Goal: Task Accomplishment & Management: Manage account settings

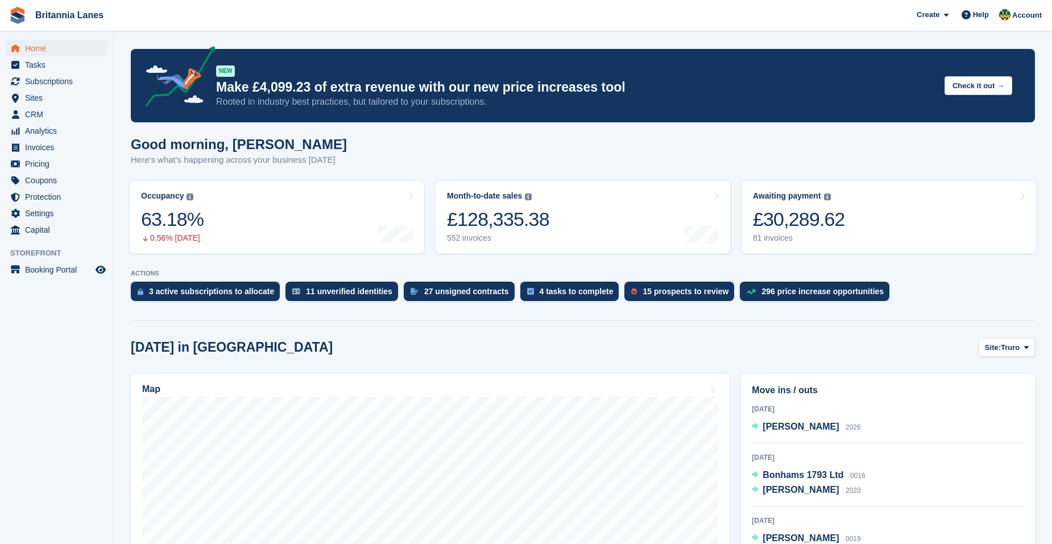
scroll to position [284, 0]
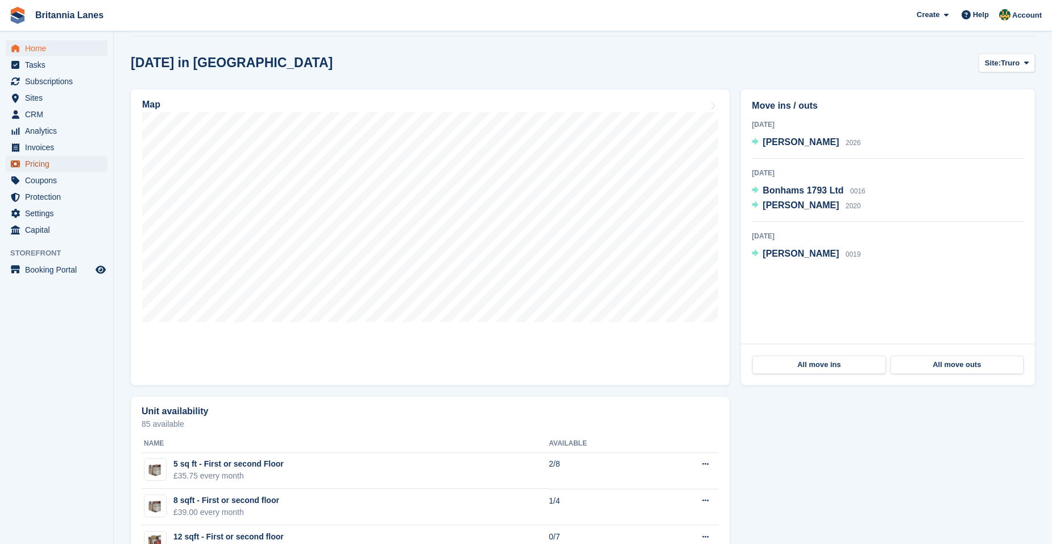
click at [53, 160] on span "Pricing" at bounding box center [59, 164] width 68 height 16
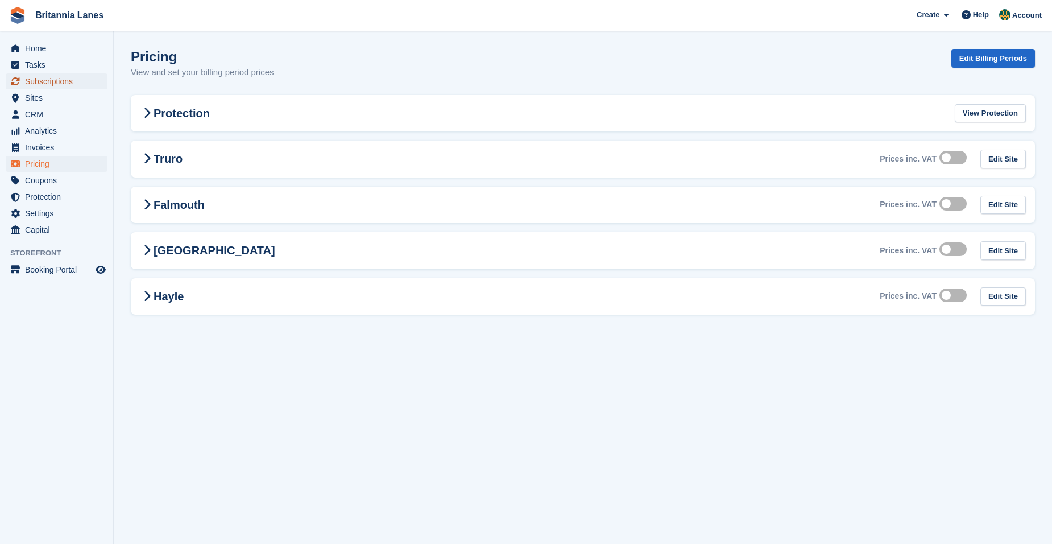
click at [82, 78] on span "Subscriptions" at bounding box center [59, 81] width 68 height 16
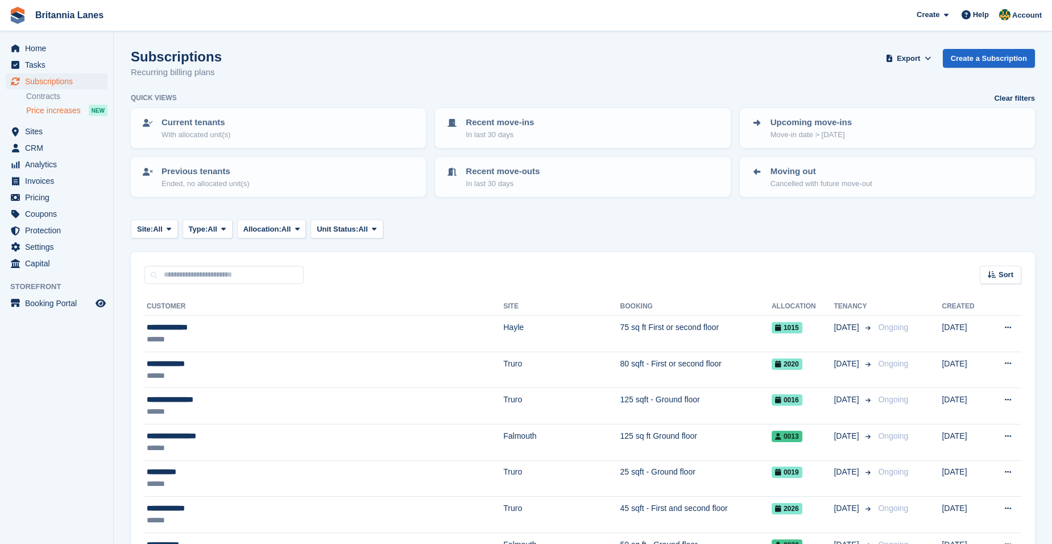
click at [65, 113] on span "Price increases" at bounding box center [53, 110] width 55 height 11
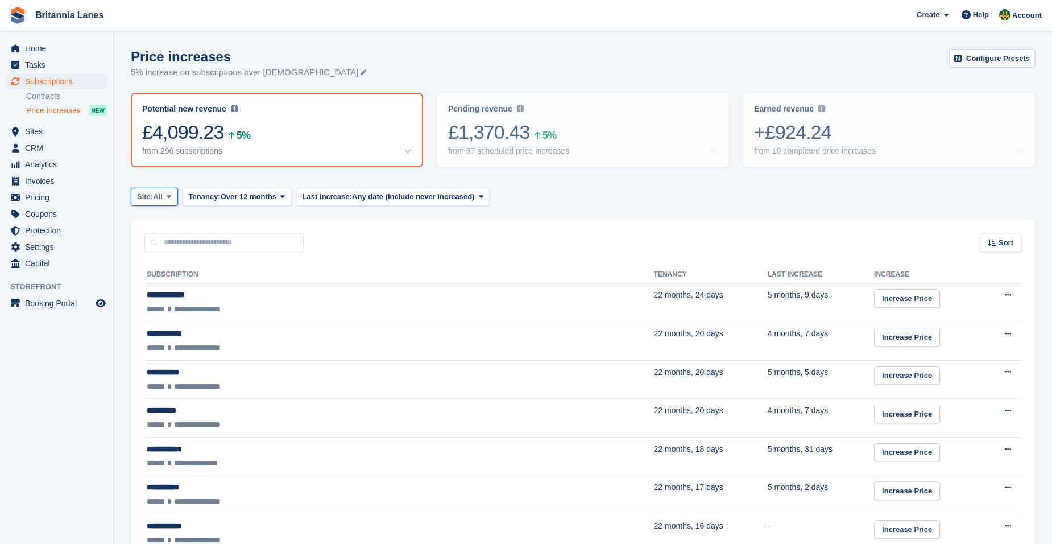
click at [170, 200] on icon at bounding box center [169, 196] width 5 height 7
click at [682, 231] on div "Sort Sort by Customer name Tenancy Last increase Tenancy (longest first) Tenanc…" at bounding box center [583, 235] width 904 height 32
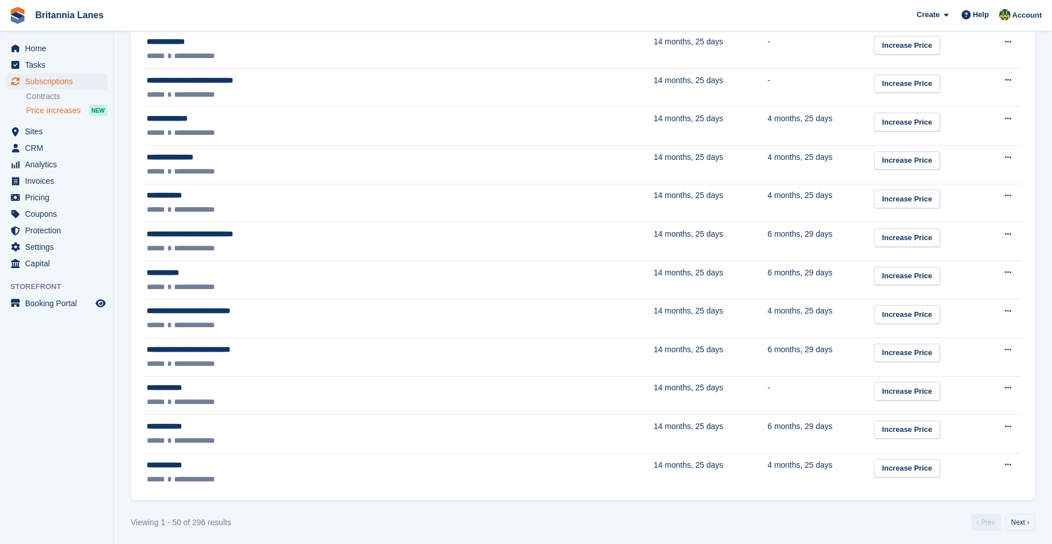
scroll to position [1717, 0]
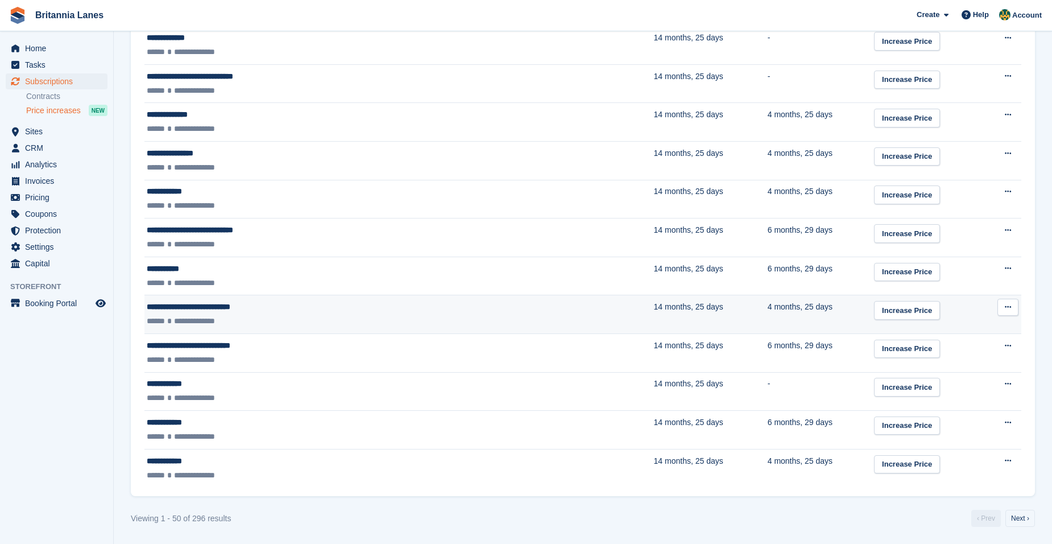
click at [287, 322] on div "**********" at bounding box center [301, 321] width 309 height 12
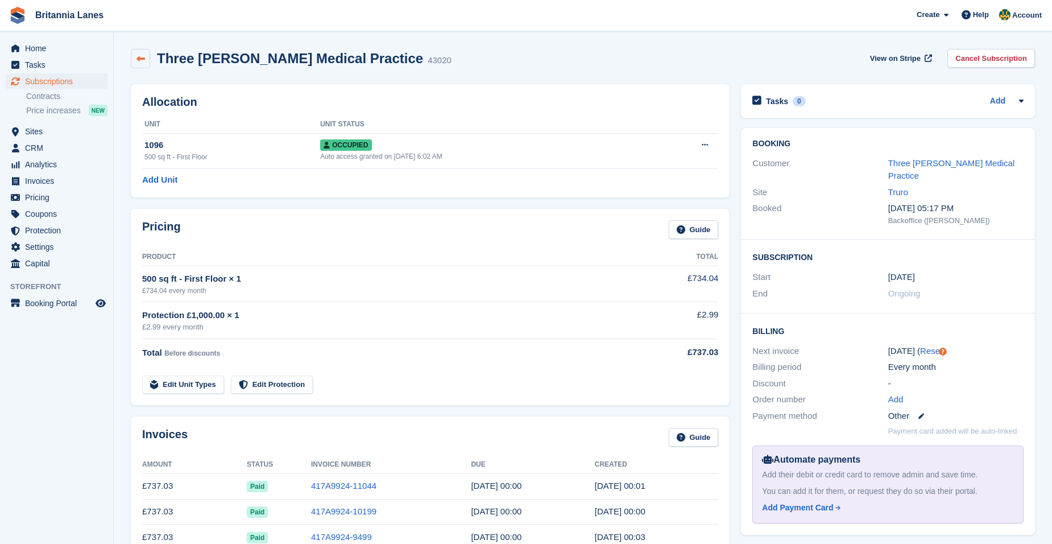
click at [146, 60] on link at bounding box center [140, 58] width 19 height 19
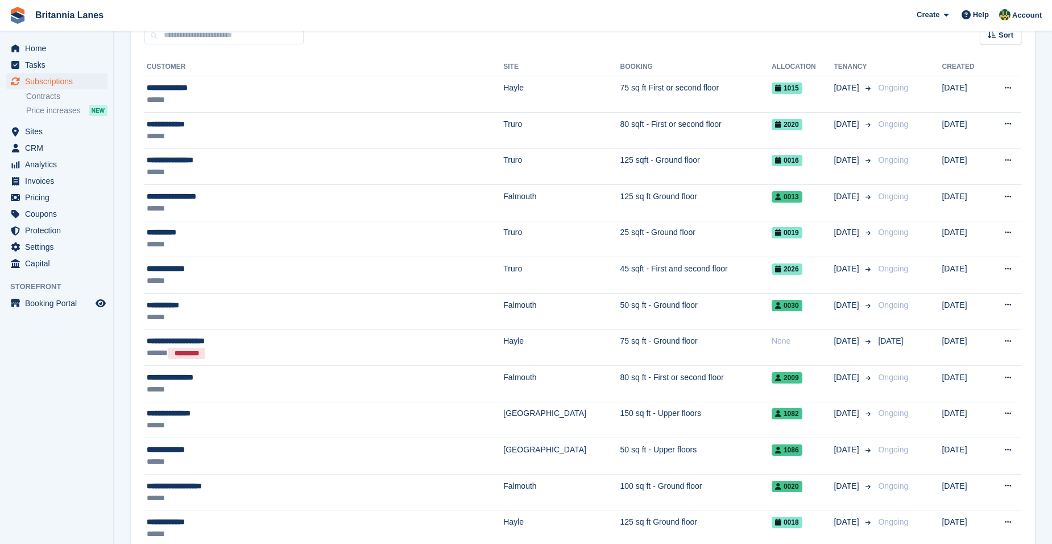
scroll to position [171, 0]
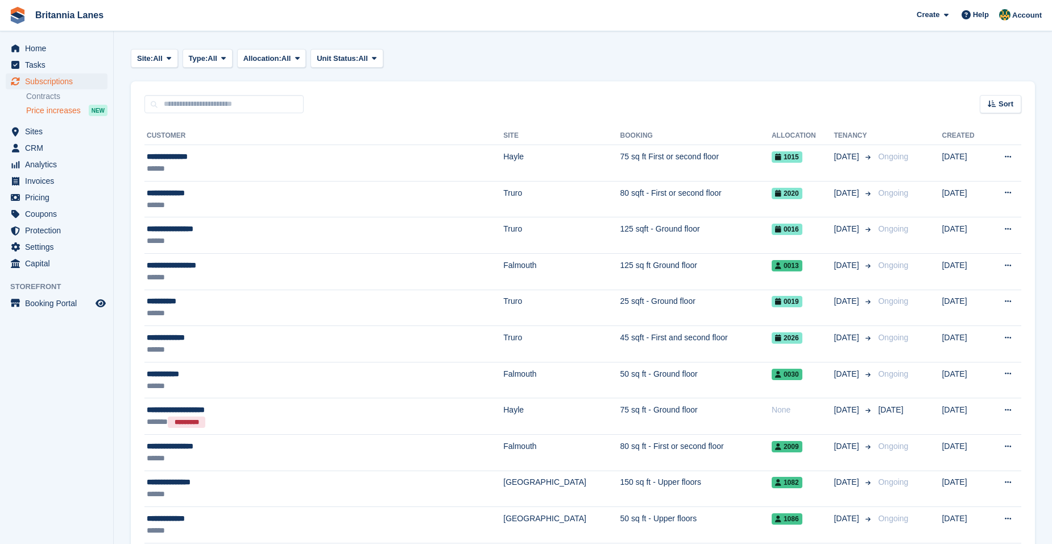
click at [80, 113] on div "Price increases NEW" at bounding box center [66, 110] width 81 height 11
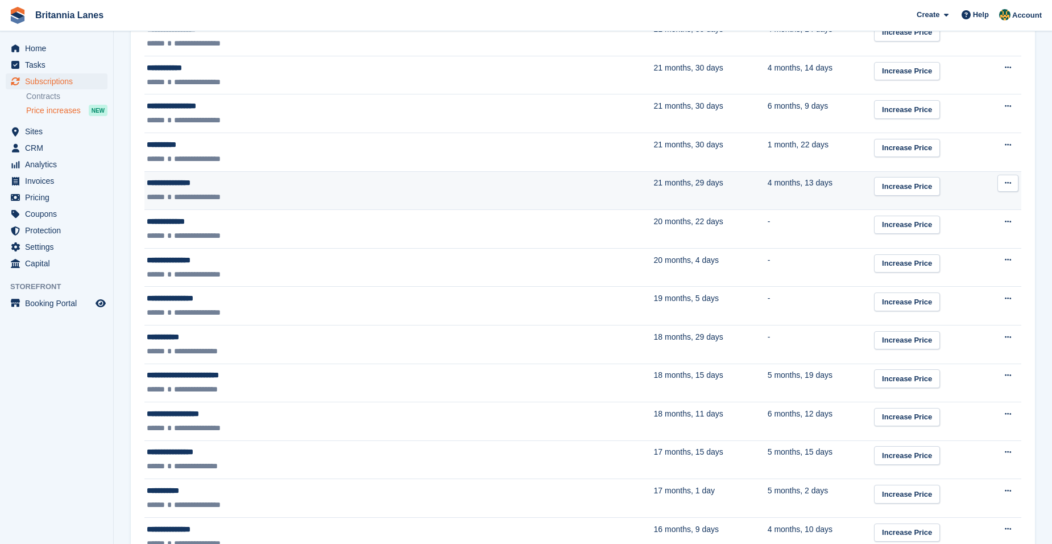
scroll to position [1080, 0]
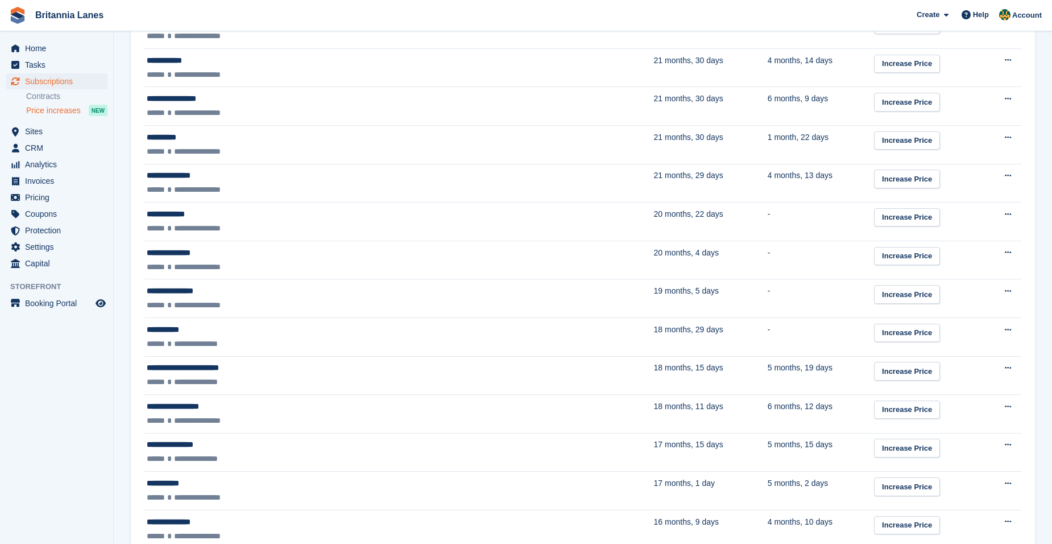
click at [39, 426] on aside "Home Tasks Subscriptions Subscriptions Subscriptions Contracts Price increases …" at bounding box center [56, 274] width 113 height 487
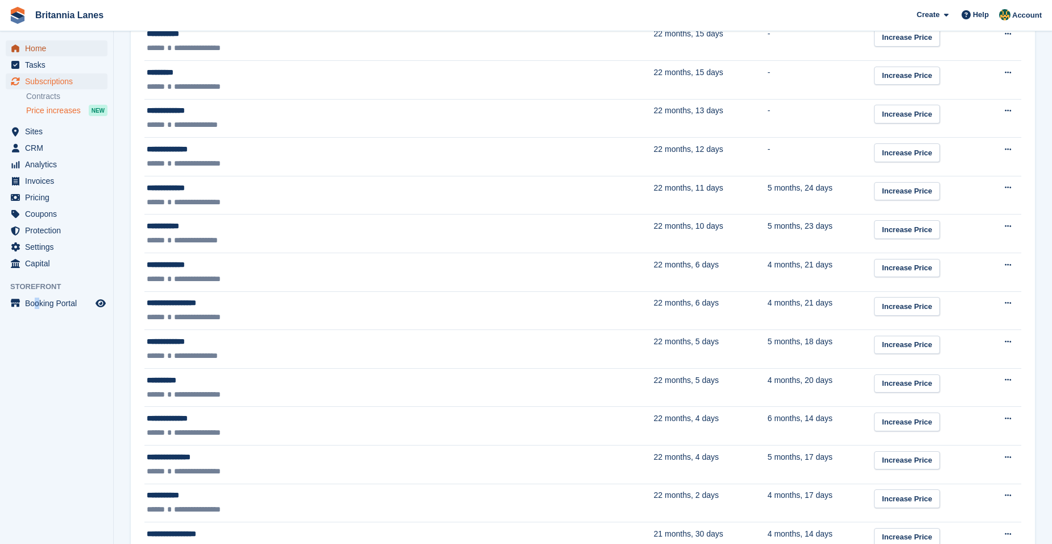
click at [43, 47] on span "Home" at bounding box center [59, 48] width 68 height 16
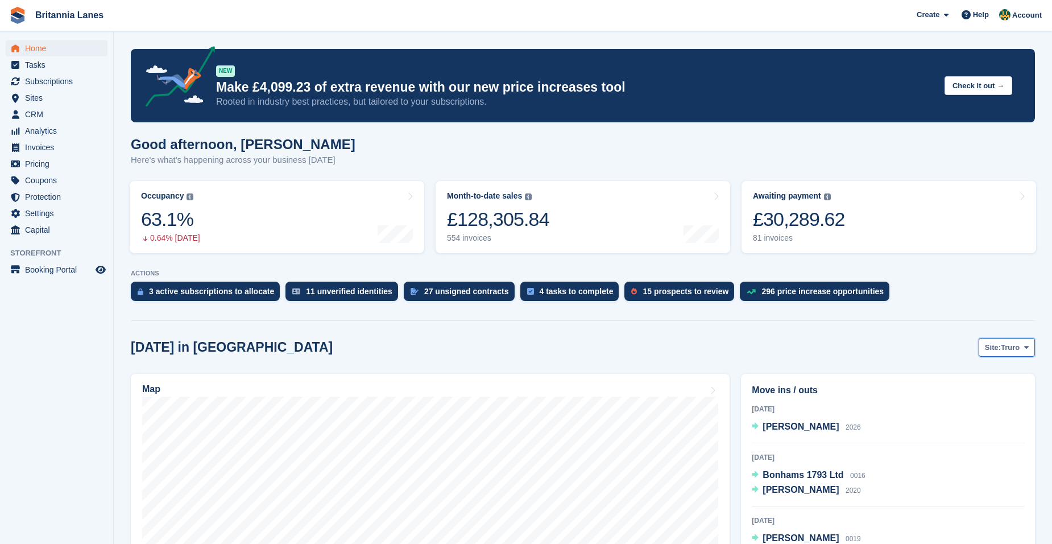
click at [1001, 349] on span "Site:" at bounding box center [993, 347] width 16 height 11
click at [968, 403] on link "Falmouth" at bounding box center [978, 394] width 102 height 20
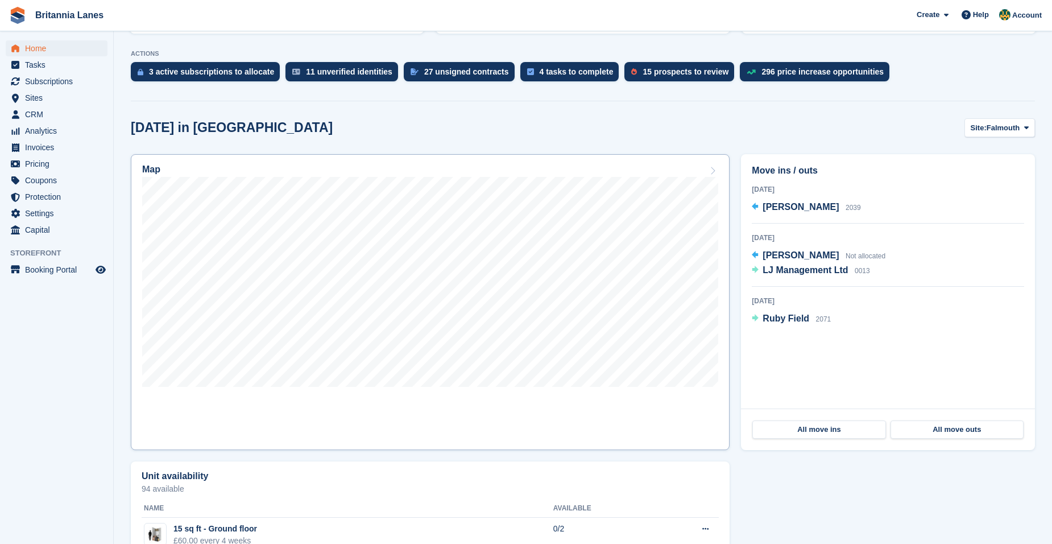
scroll to position [227, 0]
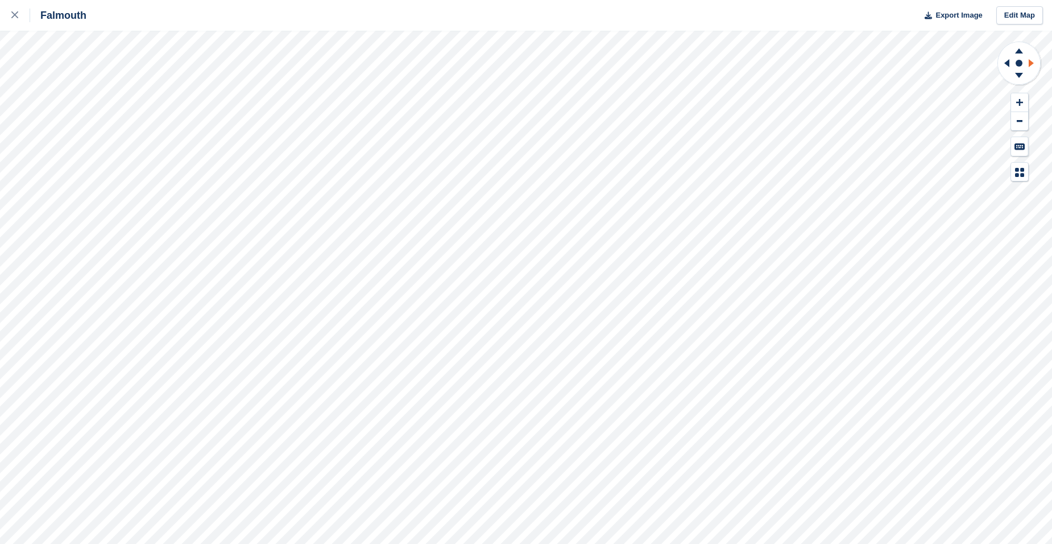
click at [1030, 61] on icon at bounding box center [1030, 63] width 5 height 8
click at [1003, 64] on icon at bounding box center [1005, 63] width 14 height 30
click at [1020, 80] on icon at bounding box center [1019, 77] width 30 height 14
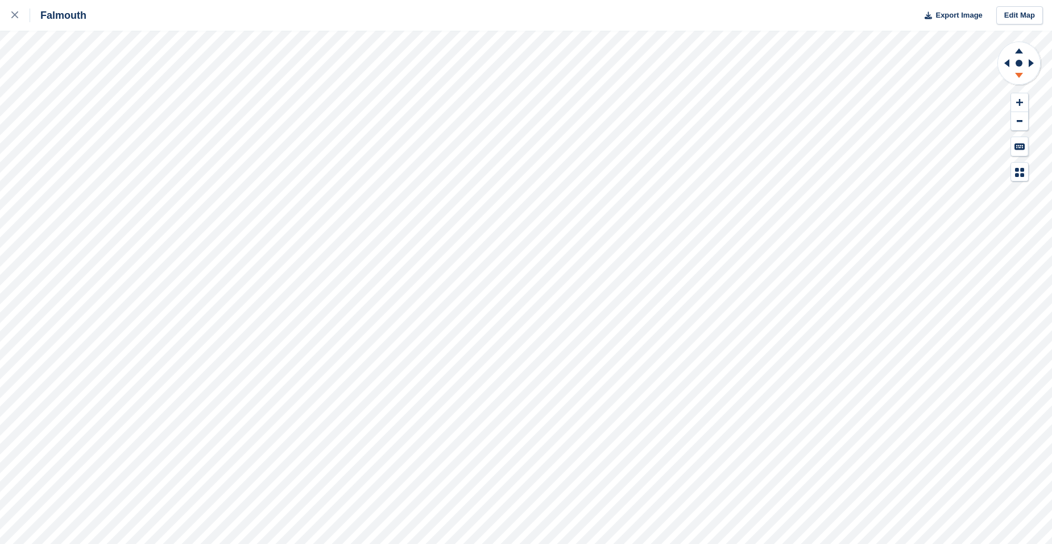
click at [1020, 80] on icon at bounding box center [1019, 77] width 30 height 14
click at [13, 10] on div at bounding box center [20, 16] width 19 height 14
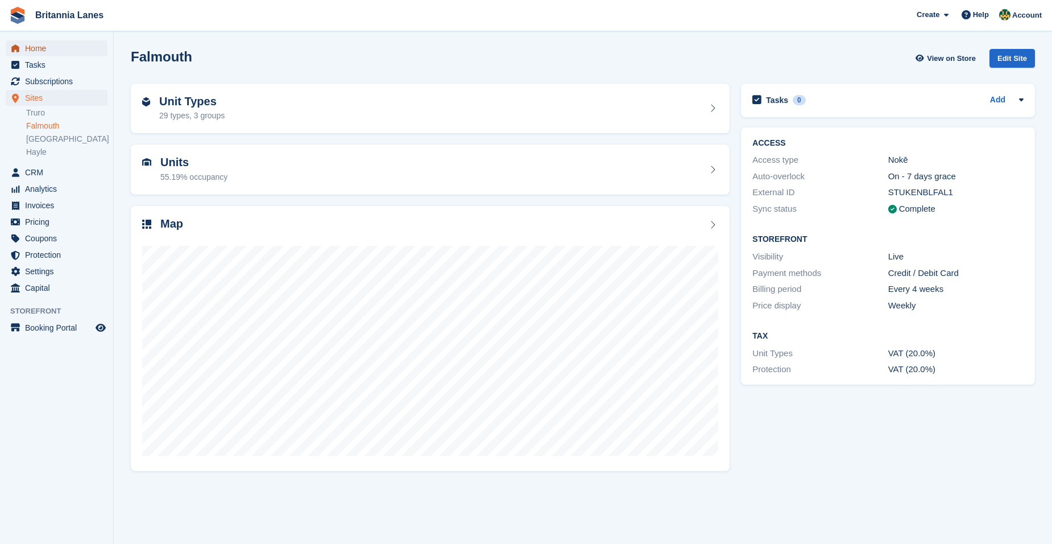
click at [69, 47] on span "Home" at bounding box center [59, 48] width 68 height 16
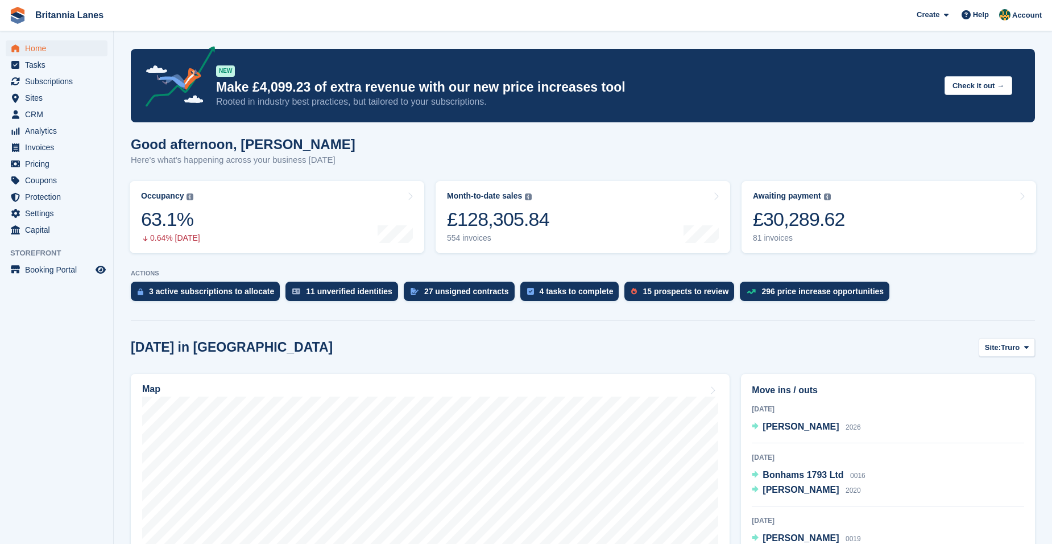
scroll to position [171, 0]
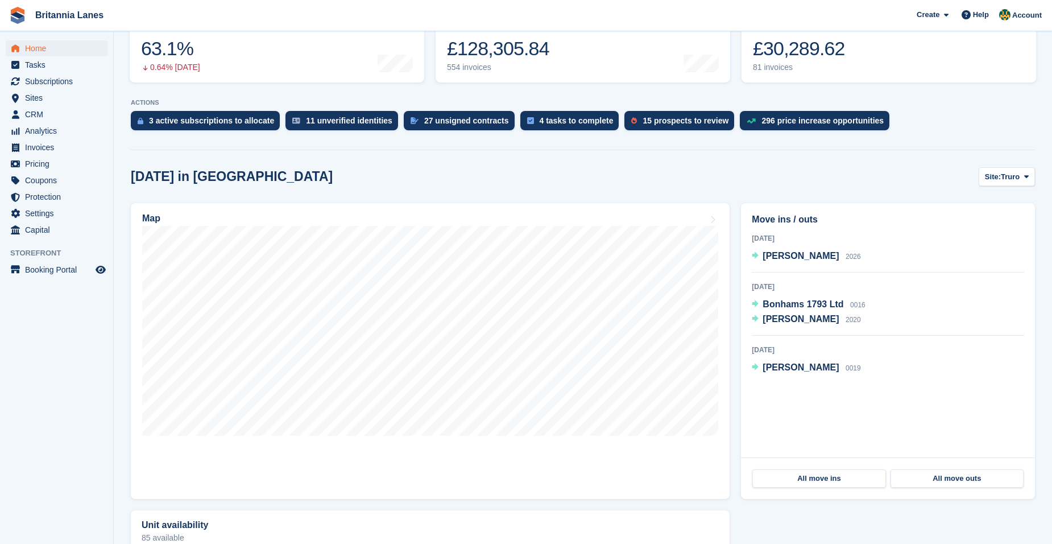
click at [1008, 177] on span "Truro" at bounding box center [1010, 176] width 19 height 11
click at [974, 217] on link "Falmouth" at bounding box center [978, 224] width 102 height 20
click at [982, 176] on span "Site:" at bounding box center [978, 176] width 16 height 11
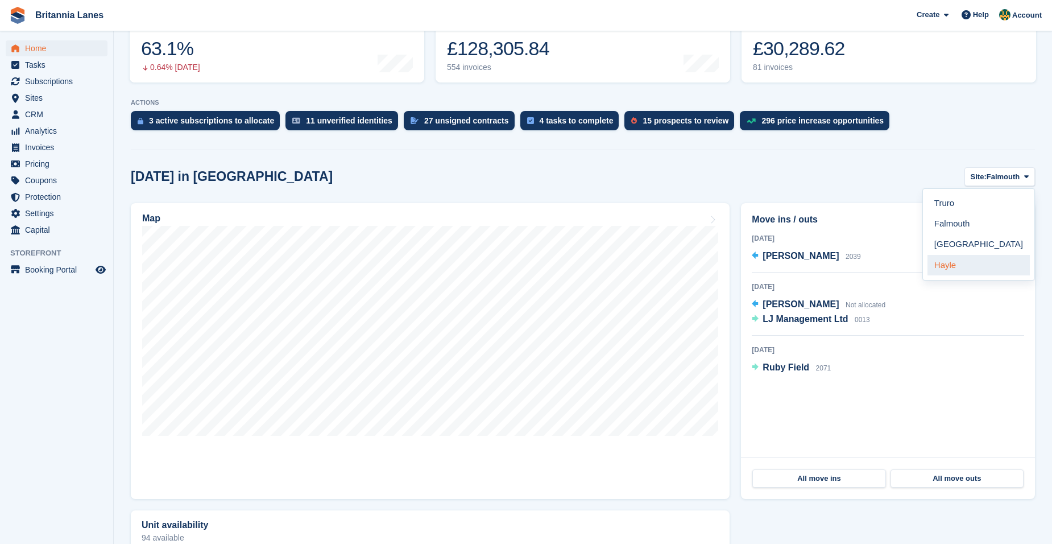
click at [968, 266] on link "Hayle" at bounding box center [978, 265] width 102 height 20
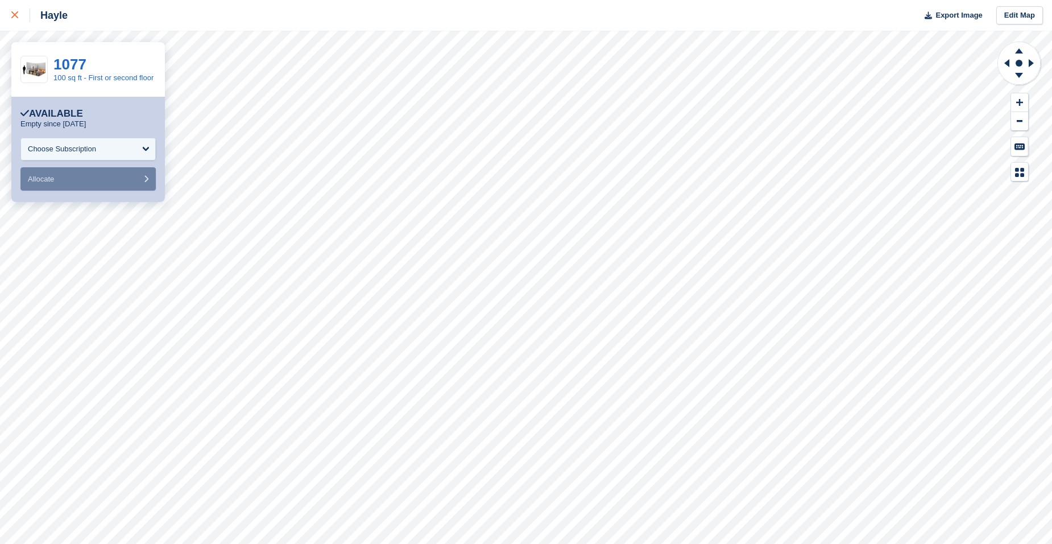
click at [5, 13] on link at bounding box center [15, 15] width 30 height 31
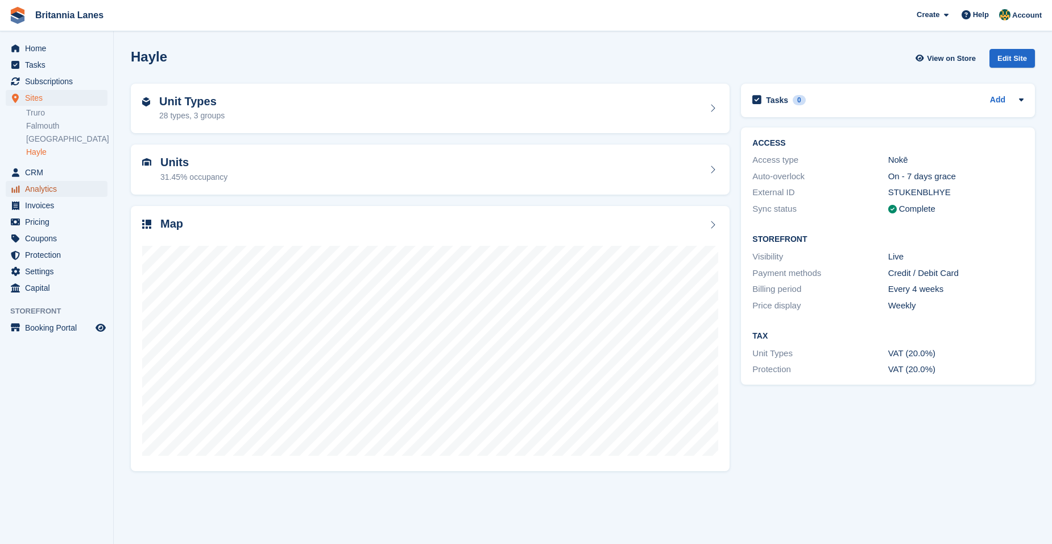
click at [53, 191] on span "Analytics" at bounding box center [59, 189] width 68 height 16
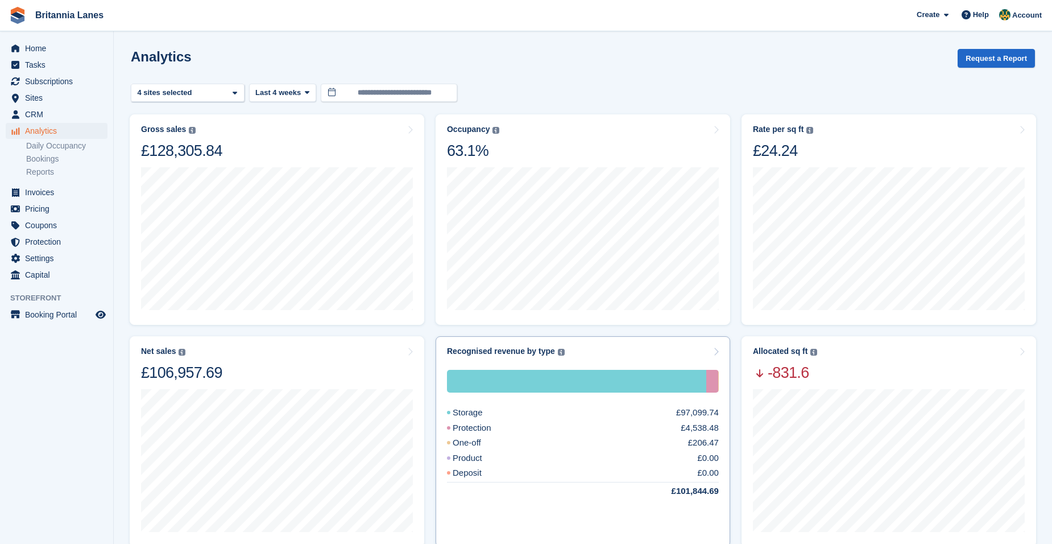
click at [594, 360] on div "Storage £97,099.74 Protection £4,538.48 One-off £206.47 Product £0.00 Deposit £…" at bounding box center [583, 446] width 272 height 180
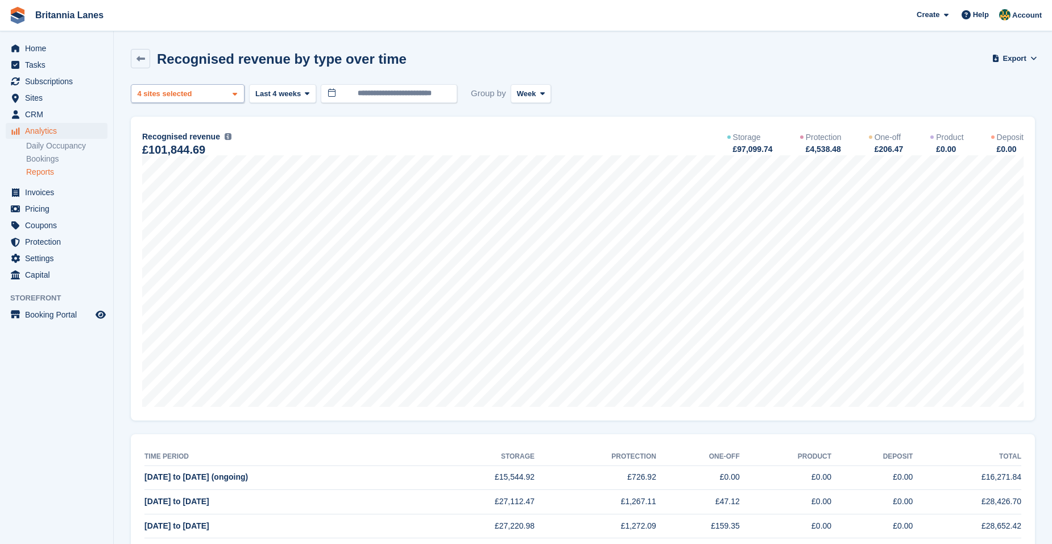
click at [157, 102] on div "Truro 2 sites selected 3 sites selected 4 sites selected" at bounding box center [188, 93] width 114 height 19
click at [159, 144] on div "Truro" at bounding box center [187, 147] width 103 height 19
select select "***"
click at [172, 164] on turbo-frame "Recognised revenue by type over time Export Export recognised revenue by type o…" at bounding box center [583, 309] width 904 height 520
click at [172, 101] on div "Falmouth 2 sites selected 3 sites selected" at bounding box center [188, 93] width 114 height 19
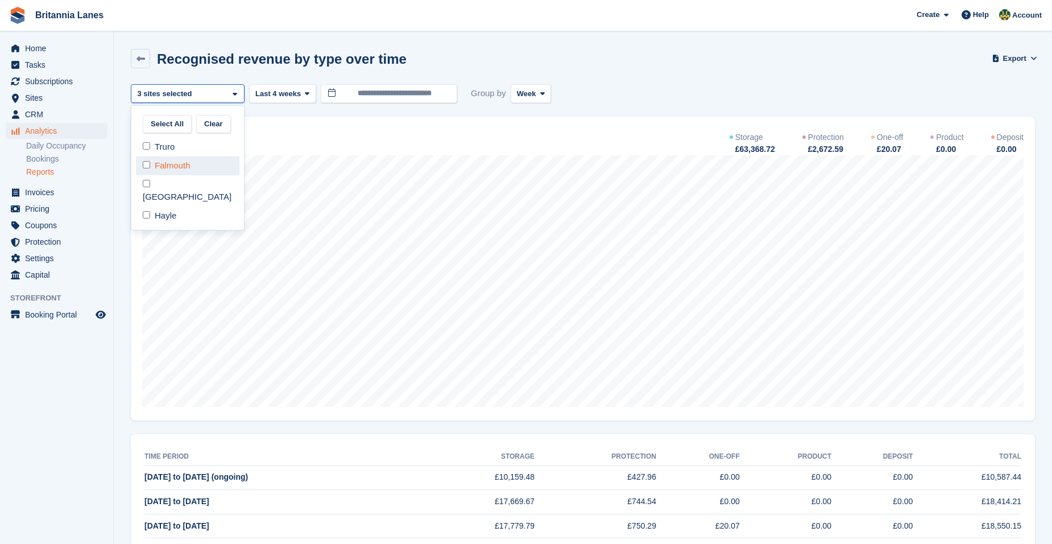
click at [171, 169] on div "Falmouth" at bounding box center [187, 165] width 103 height 19
click at [170, 187] on div "[GEOGRAPHIC_DATA]" at bounding box center [187, 190] width 103 height 31
select select "****"
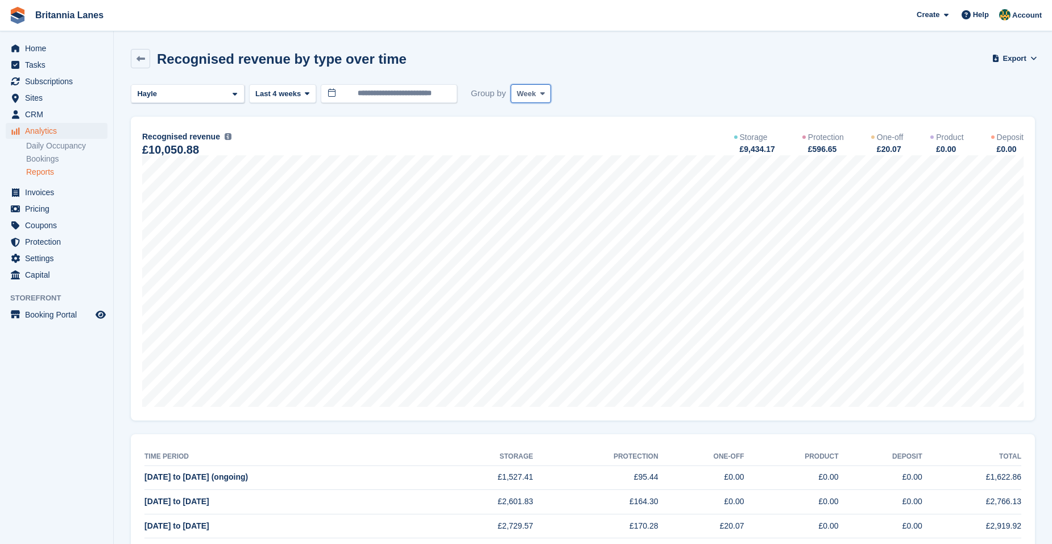
click at [541, 96] on span at bounding box center [542, 93] width 9 height 9
click at [546, 161] on link "Month" at bounding box center [565, 161] width 99 height 20
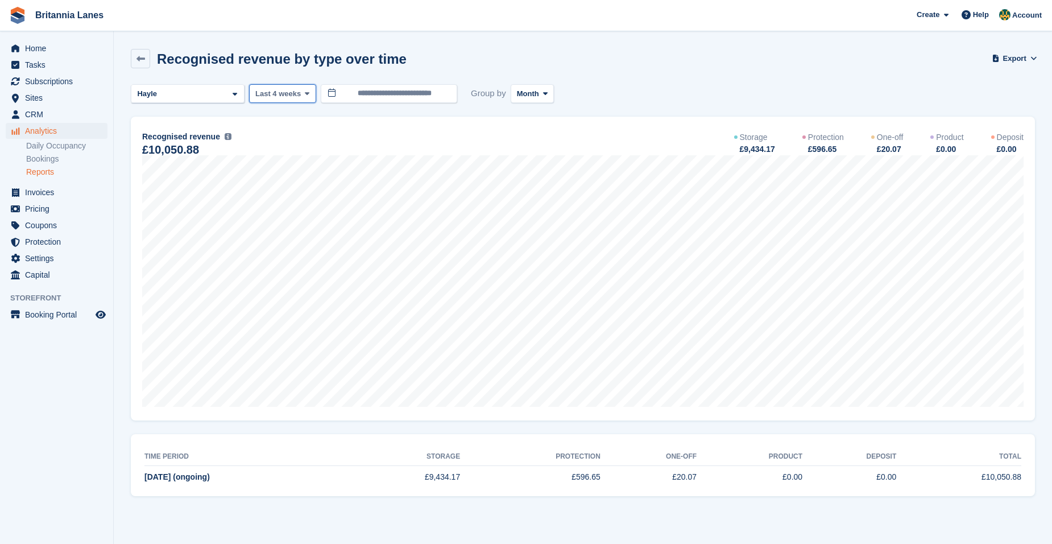
click at [283, 98] on span "Last 4 weeks" at bounding box center [277, 93] width 45 height 11
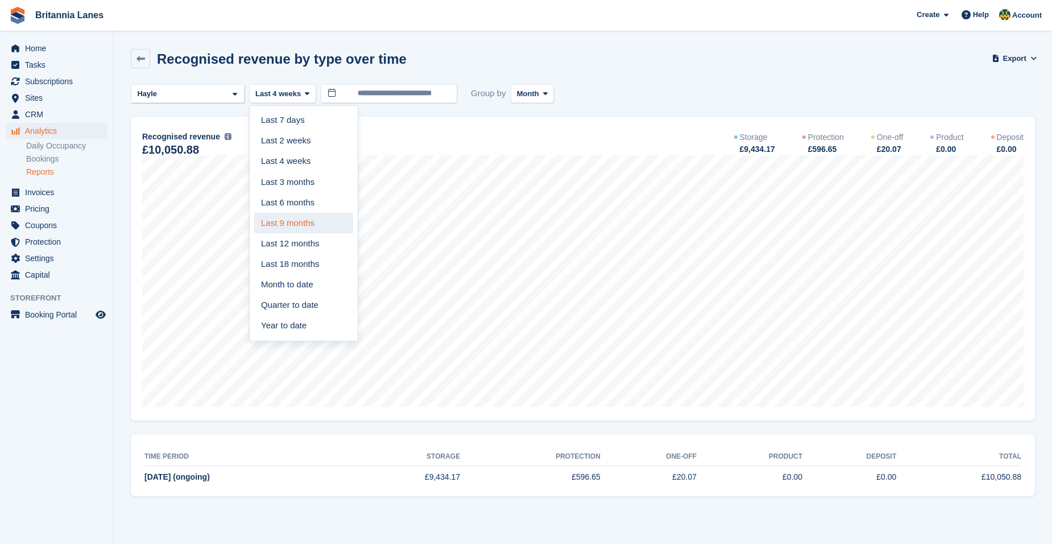
click at [305, 214] on link "Last 9 months" at bounding box center [303, 223] width 99 height 20
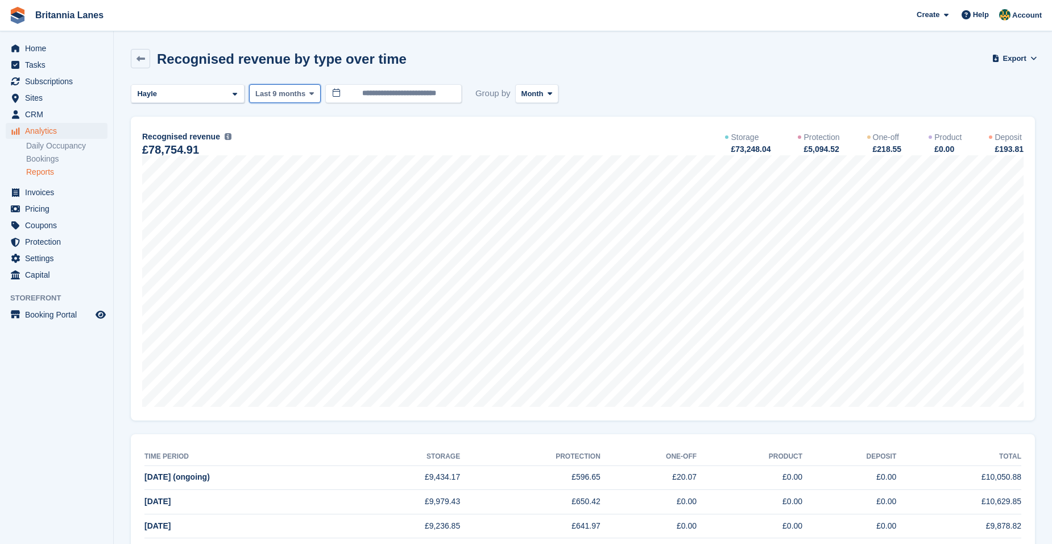
click at [289, 98] on span "Last 9 months" at bounding box center [280, 93] width 50 height 11
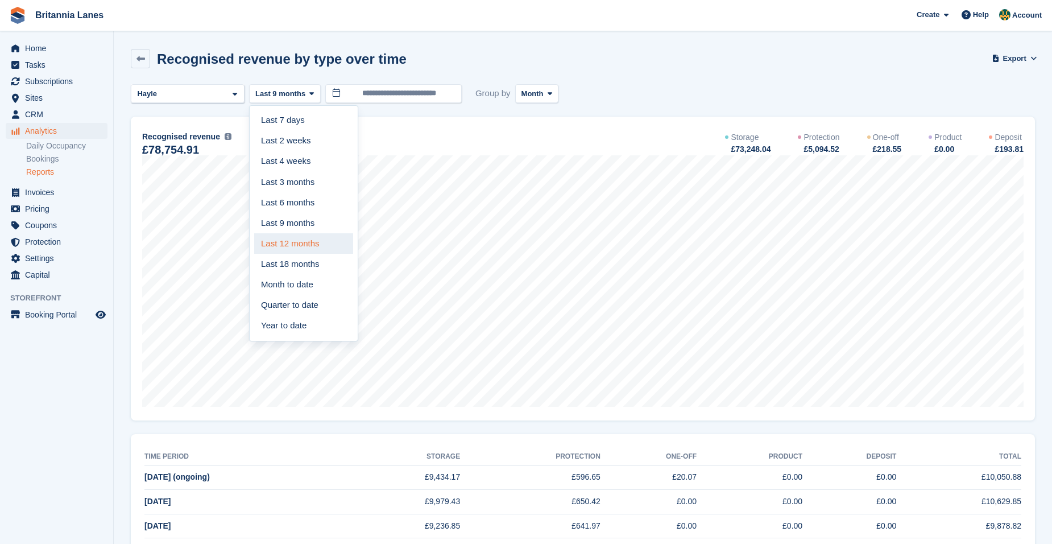
click at [316, 242] on link "Last 12 months" at bounding box center [303, 243] width 99 height 20
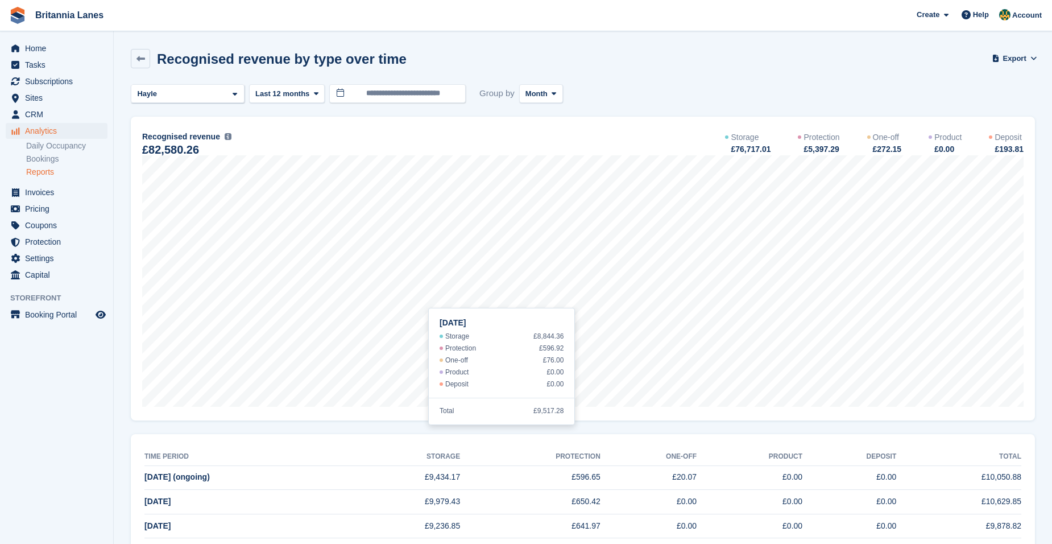
scroll to position [243, 0]
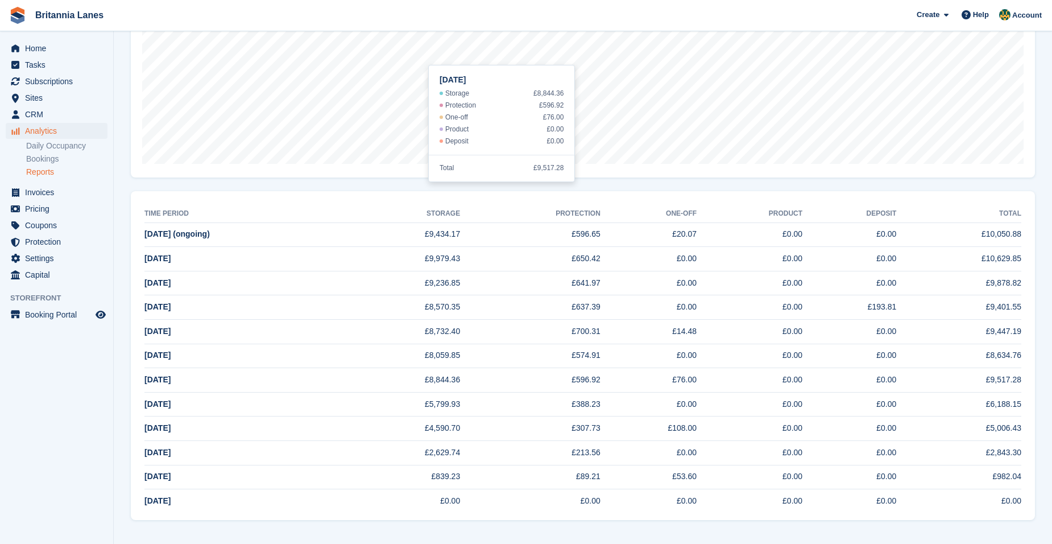
click at [95, 413] on aside "Home Tasks Subscriptions Subscriptions Subscriptions Contracts Price increases …" at bounding box center [56, 274] width 113 height 487
click at [229, 188] on div "**********" at bounding box center [583, 180] width 904 height 678
click at [58, 147] on link "Daily Occupancy" at bounding box center [66, 145] width 81 height 11
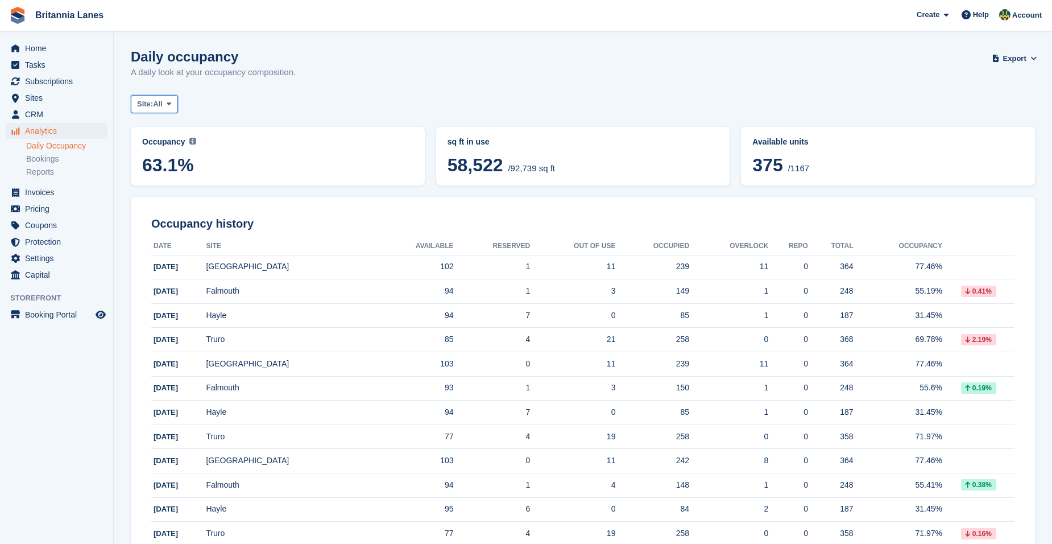
click at [173, 101] on span at bounding box center [168, 103] width 9 height 9
click at [167, 209] on link "Hayle" at bounding box center [187, 212] width 102 height 20
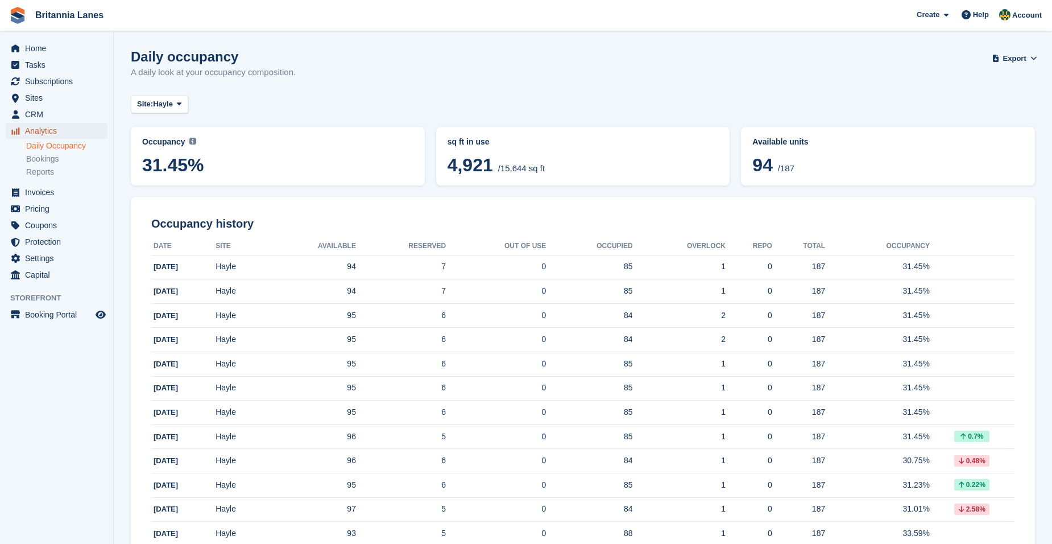
click at [53, 130] on span "Analytics" at bounding box center [59, 131] width 68 height 16
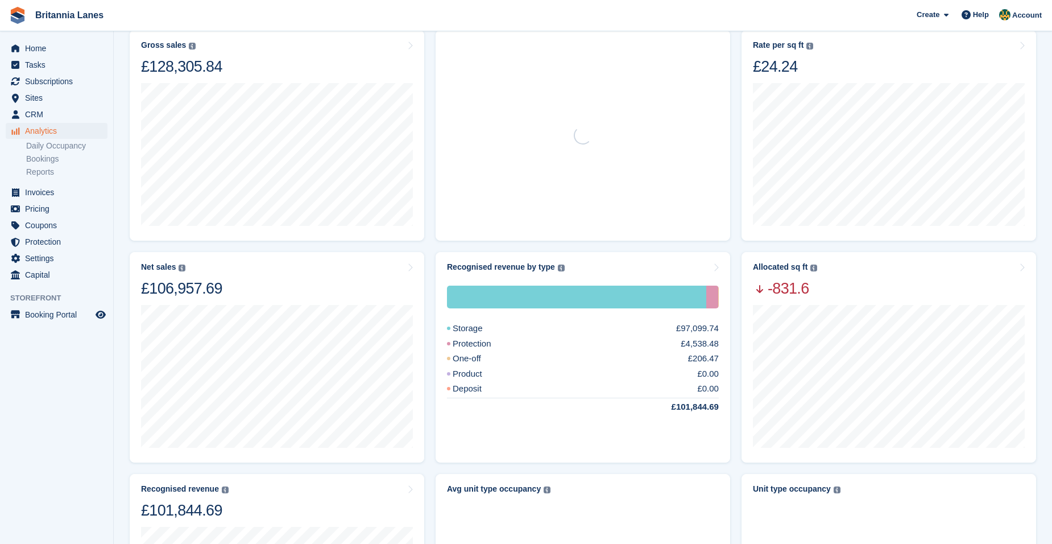
scroll to position [227, 0]
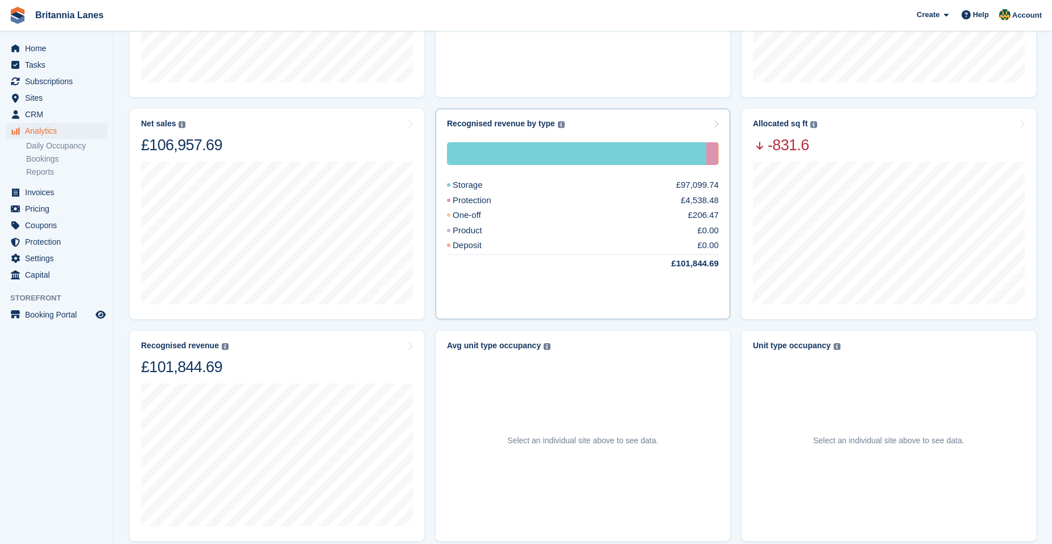
click at [586, 114] on div "Recognised revenue by type The sum of all finalised invoices, after discount an…" at bounding box center [582, 214] width 294 height 210
click at [578, 122] on div "Recognised revenue by type The sum of all finalised invoices, after discount an…" at bounding box center [583, 124] width 272 height 10
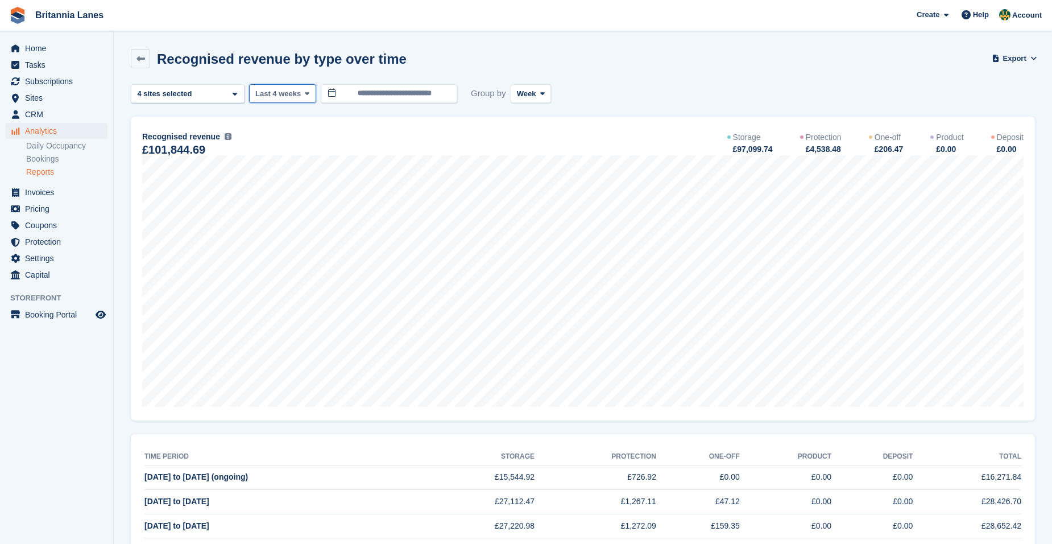
click at [290, 95] on span "Last 4 weeks" at bounding box center [277, 93] width 45 height 11
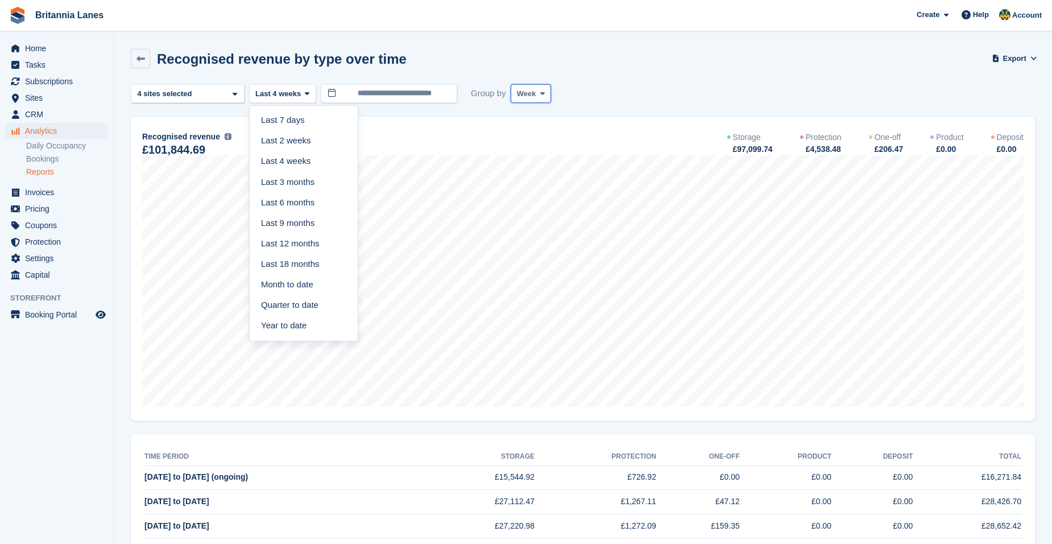
click at [530, 96] on span "Week" at bounding box center [526, 93] width 19 height 11
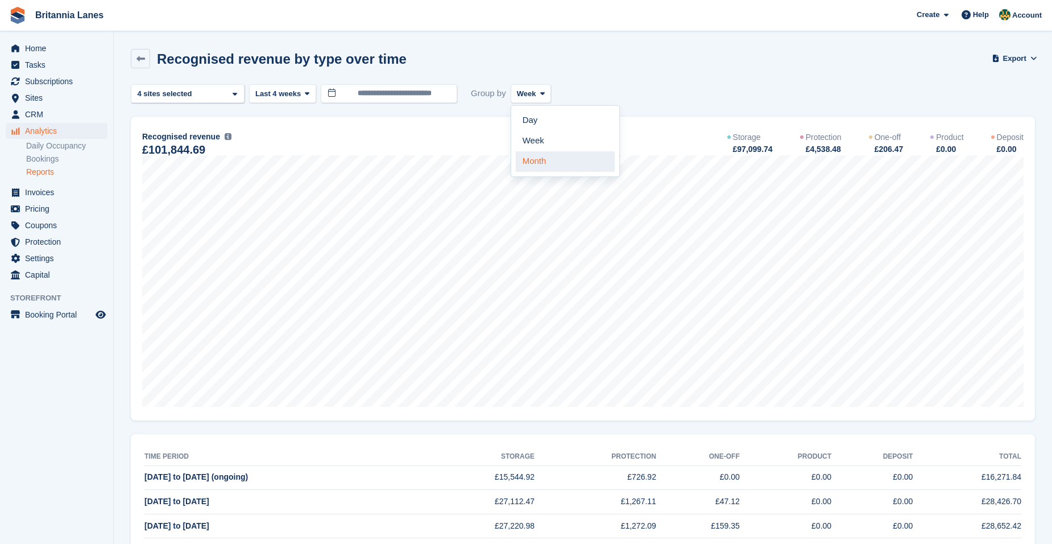
click at [554, 161] on link "Month" at bounding box center [565, 161] width 99 height 20
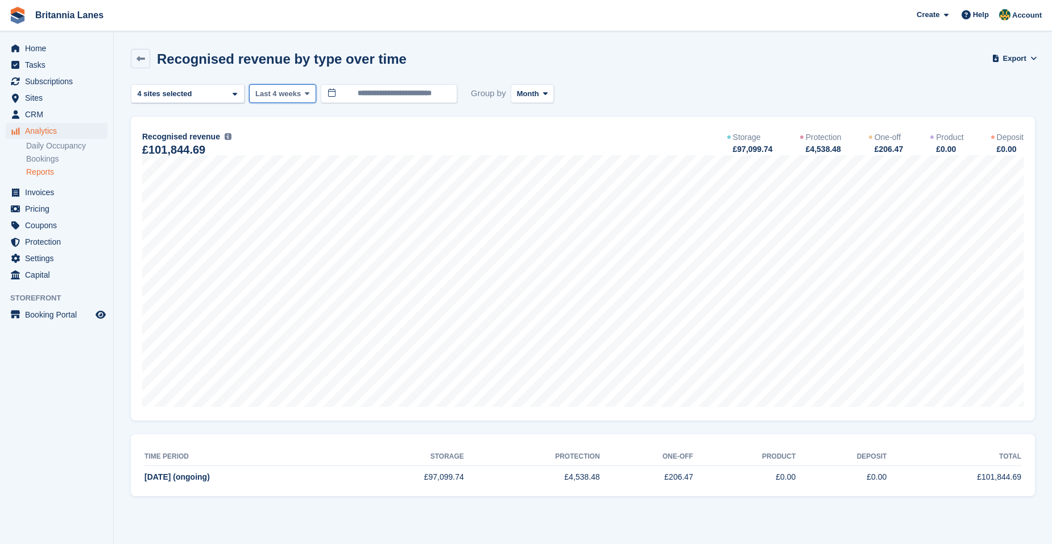
click at [271, 99] on button "Last 4 weeks" at bounding box center [282, 93] width 67 height 19
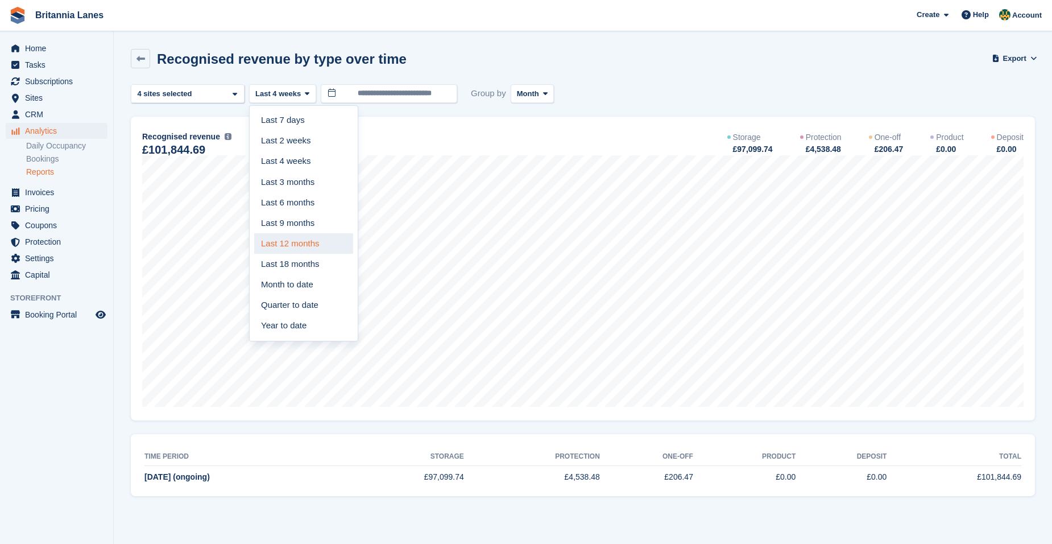
click at [303, 246] on link "Last 12 months" at bounding box center [303, 243] width 99 height 20
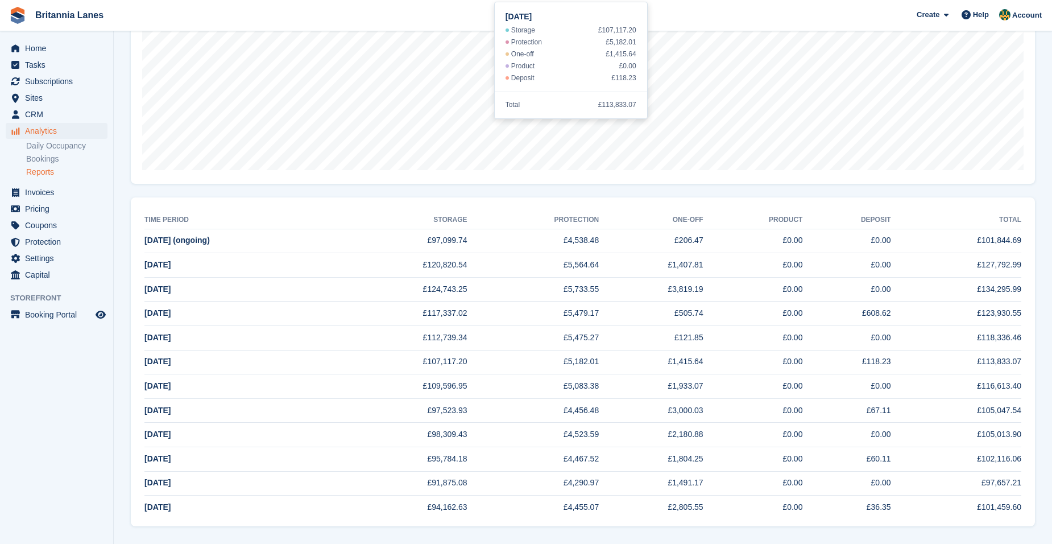
scroll to position [243, 0]
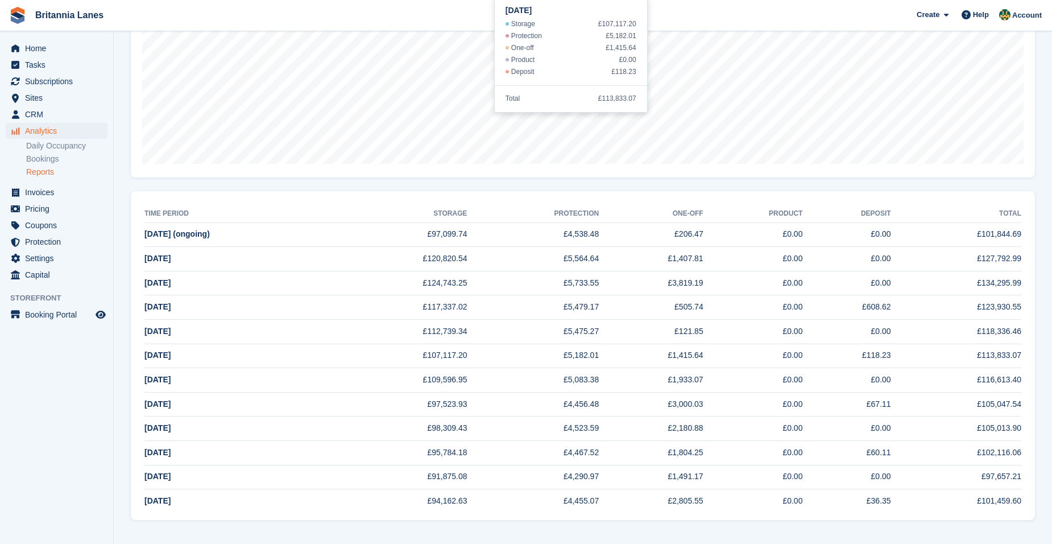
click at [367, 180] on div "**********" at bounding box center [583, 180] width 904 height 678
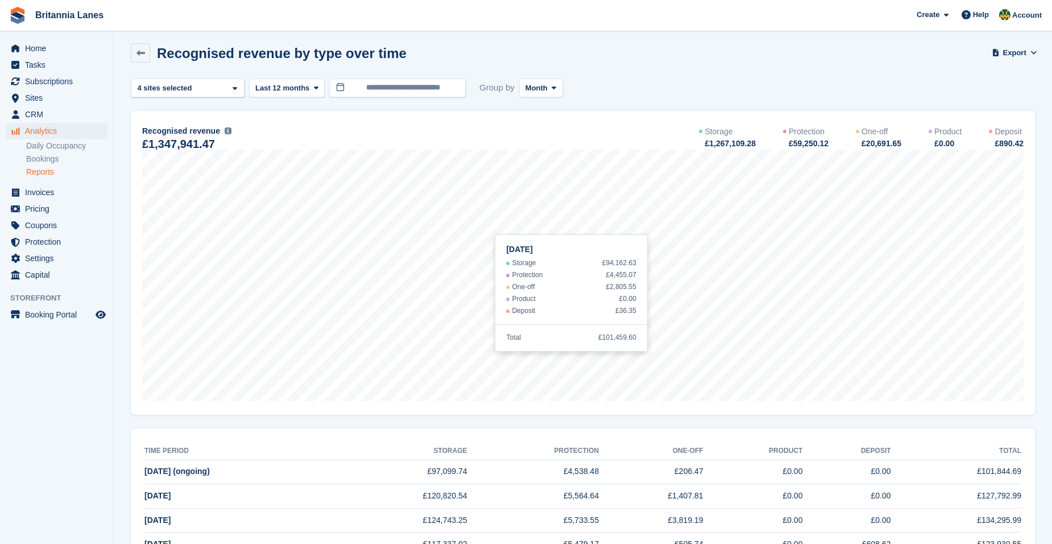
scroll to position [0, 0]
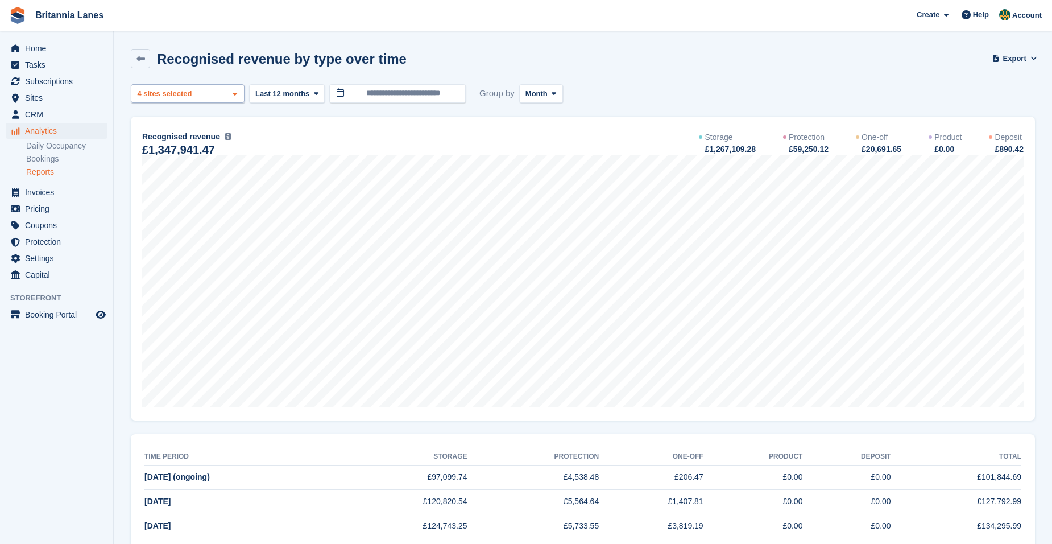
click at [229, 99] on div "Truro 2 sites selected 3 sites selected 4 sites selected" at bounding box center [188, 93] width 114 height 19
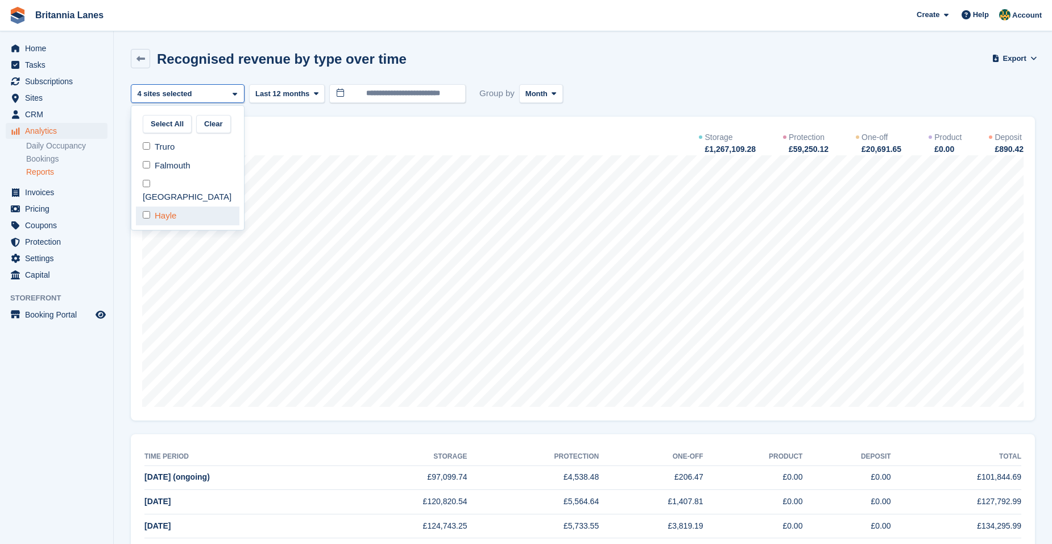
drag, startPoint x: 178, startPoint y: 163, endPoint x: 166, endPoint y: 201, distance: 39.4
click at [177, 167] on div "Falmouth" at bounding box center [187, 165] width 103 height 19
click at [168, 177] on div "[GEOGRAPHIC_DATA]" at bounding box center [187, 190] width 103 height 31
click at [172, 206] on div "Hayle" at bounding box center [187, 215] width 103 height 19
select select "****"
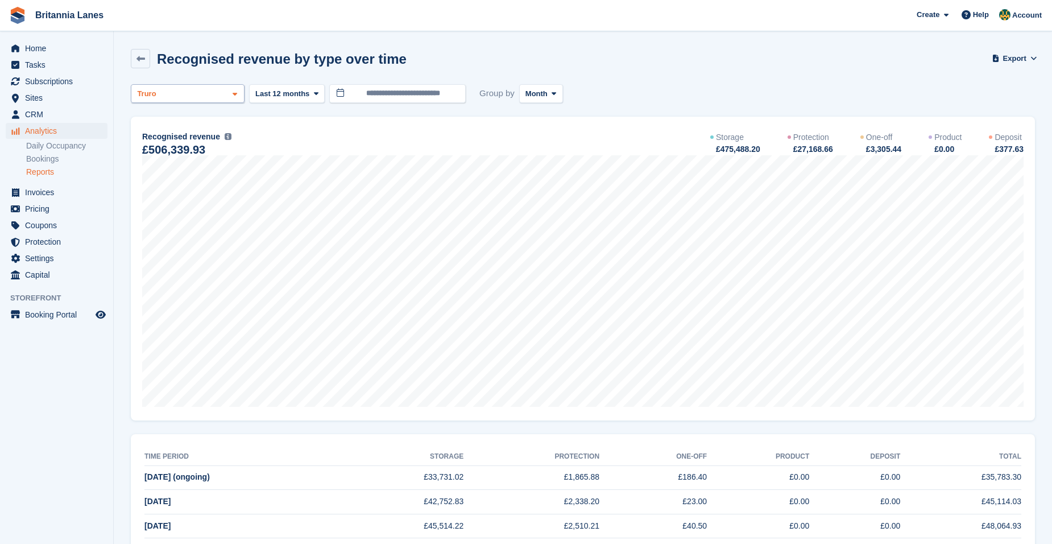
click at [201, 100] on div "Truro" at bounding box center [188, 93] width 114 height 19
click at [170, 144] on div "Truro" at bounding box center [187, 147] width 103 height 19
click at [177, 165] on div "Falmouth" at bounding box center [187, 165] width 103 height 19
select select "***"
click at [184, 85] on div "Falmouth" at bounding box center [188, 93] width 114 height 19
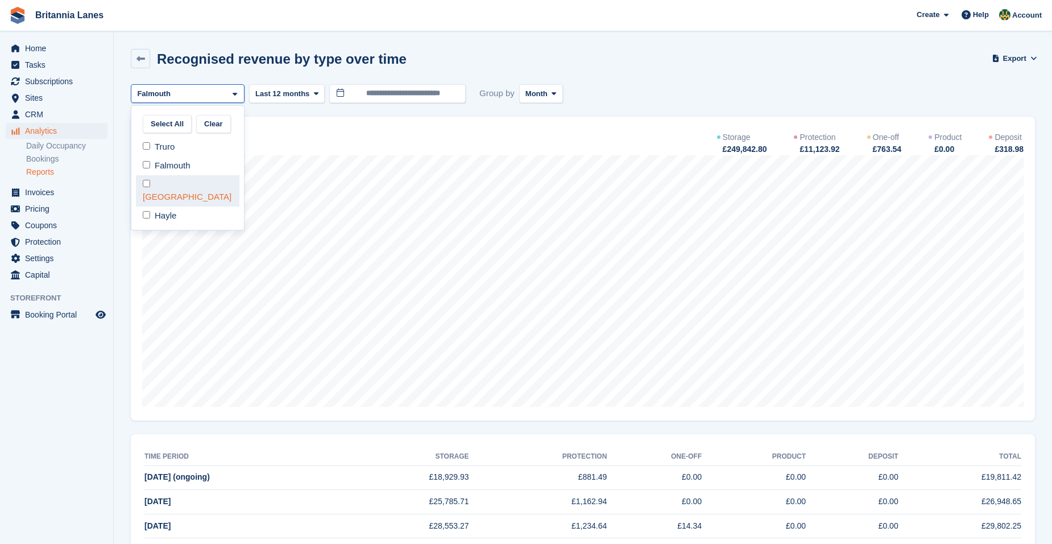
click at [180, 179] on div "[GEOGRAPHIC_DATA]" at bounding box center [187, 190] width 103 height 31
click at [176, 171] on div "Falmouth" at bounding box center [187, 165] width 103 height 19
select select "****"
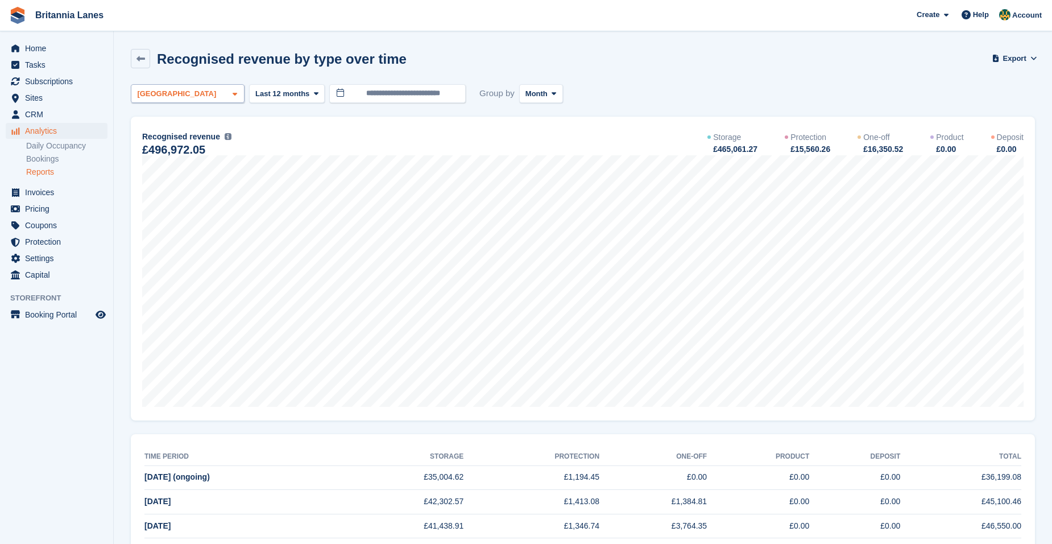
click at [176, 99] on div "[GEOGRAPHIC_DATA]" at bounding box center [188, 93] width 114 height 19
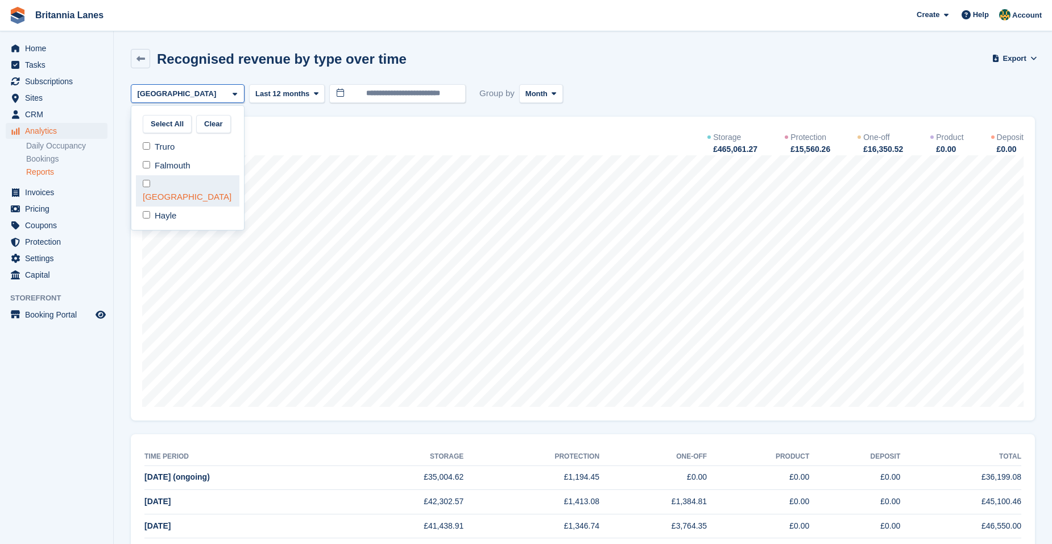
drag, startPoint x: 172, startPoint y: 188, endPoint x: 163, endPoint y: 217, distance: 30.4
click at [171, 191] on div "[GEOGRAPHIC_DATA]" at bounding box center [187, 190] width 103 height 31
click at [169, 211] on div "Hayle" at bounding box center [187, 215] width 103 height 19
select select "****"
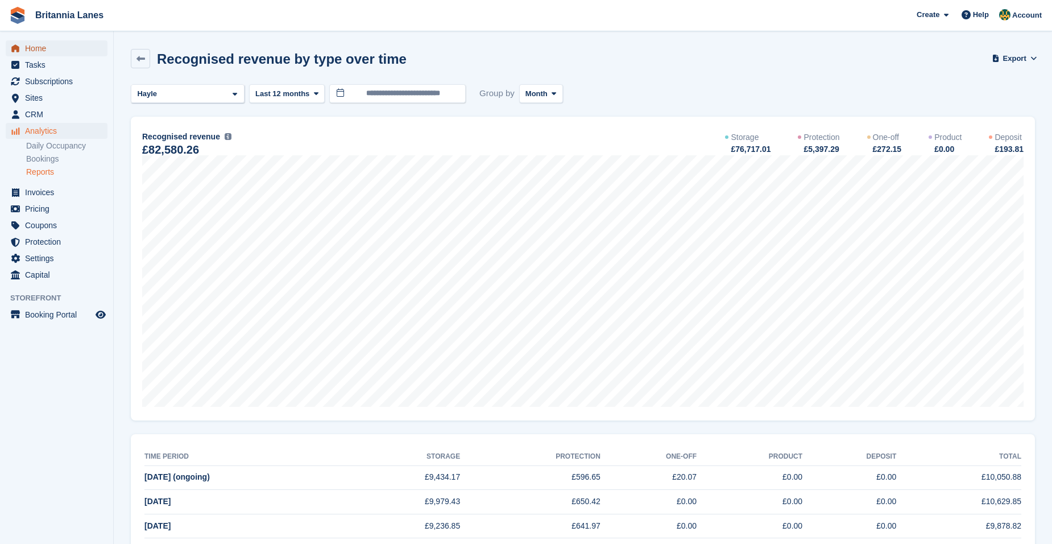
click at [40, 44] on span "Home" at bounding box center [59, 48] width 68 height 16
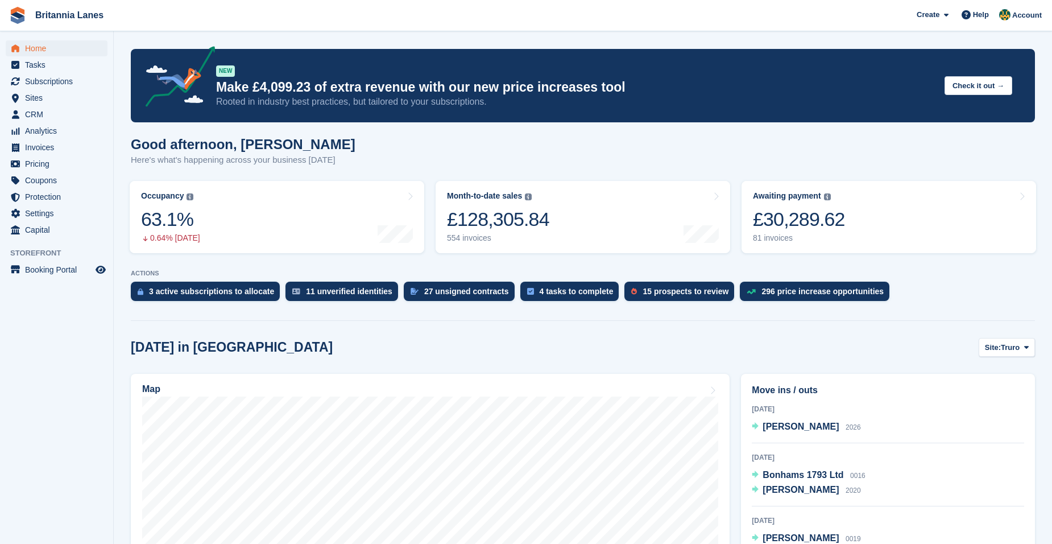
scroll to position [114, 0]
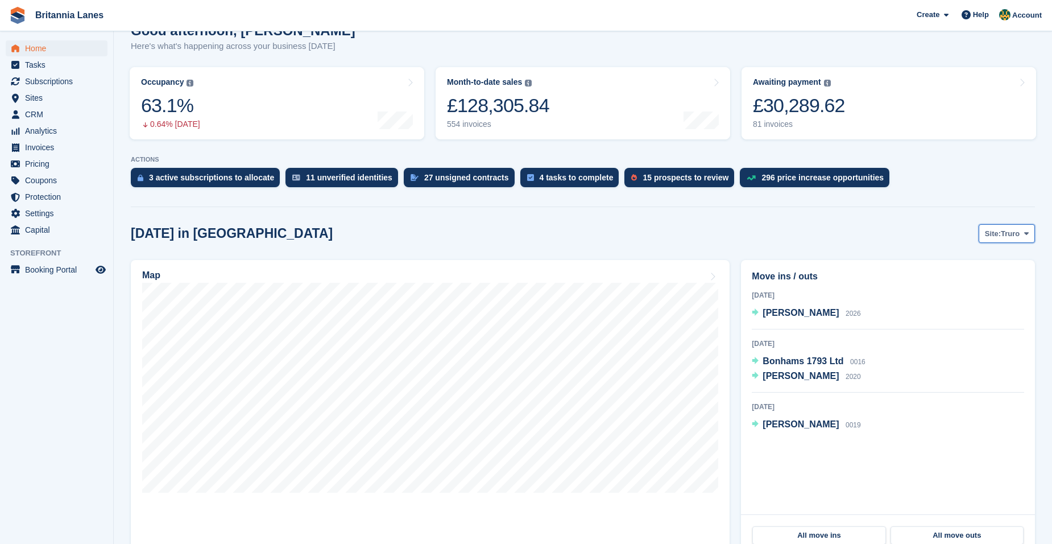
click at [997, 228] on span "Site:" at bounding box center [993, 233] width 16 height 11
click at [985, 327] on link "Hayle" at bounding box center [978, 322] width 102 height 20
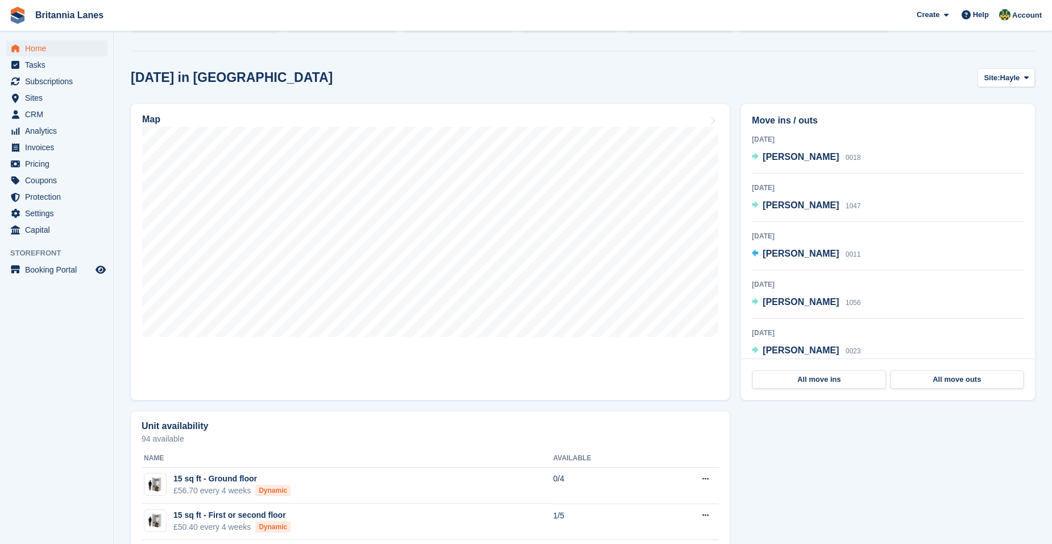
scroll to position [227, 0]
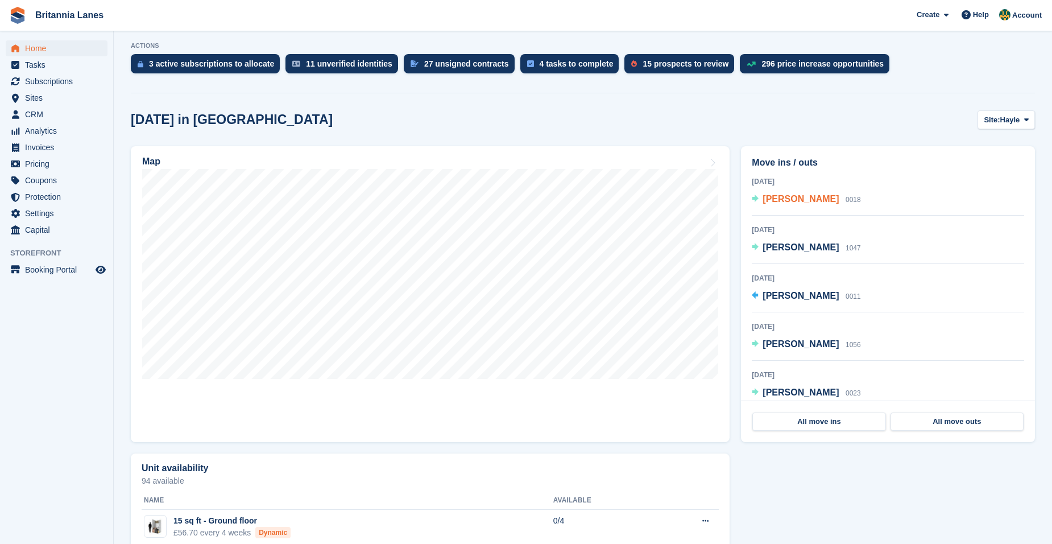
click at [795, 196] on span "[PERSON_NAME]" at bounding box center [800, 199] width 76 height 10
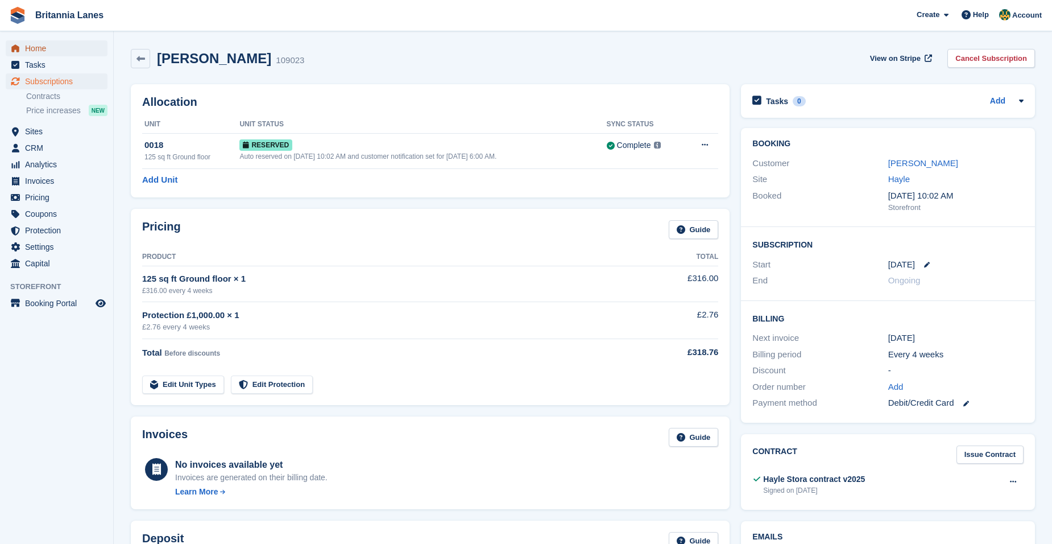
click at [60, 47] on span "Home" at bounding box center [59, 48] width 68 height 16
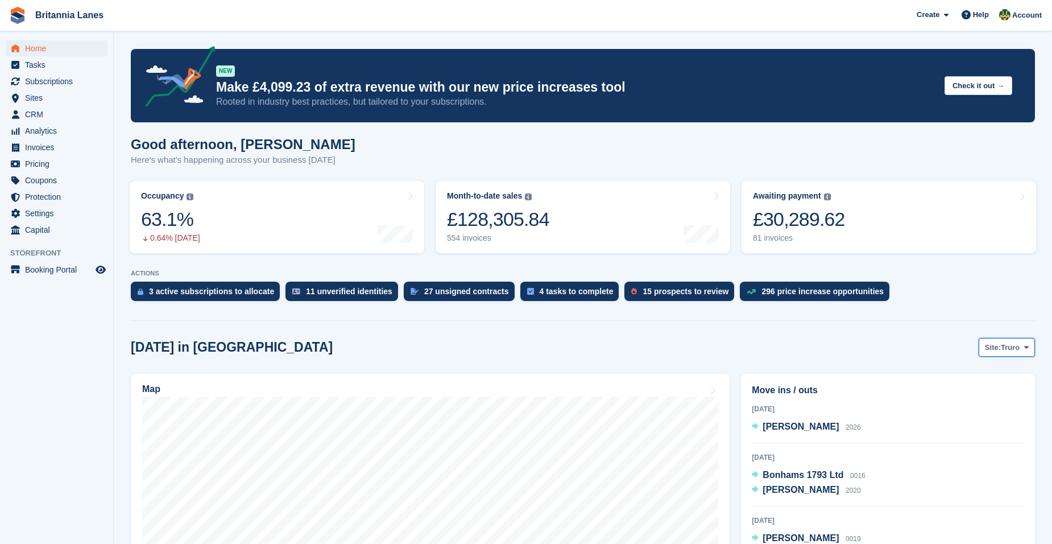
click at [1017, 339] on button "Site: Truro" at bounding box center [1006, 347] width 56 height 19
click at [961, 437] on link "Hayle" at bounding box center [978, 435] width 102 height 20
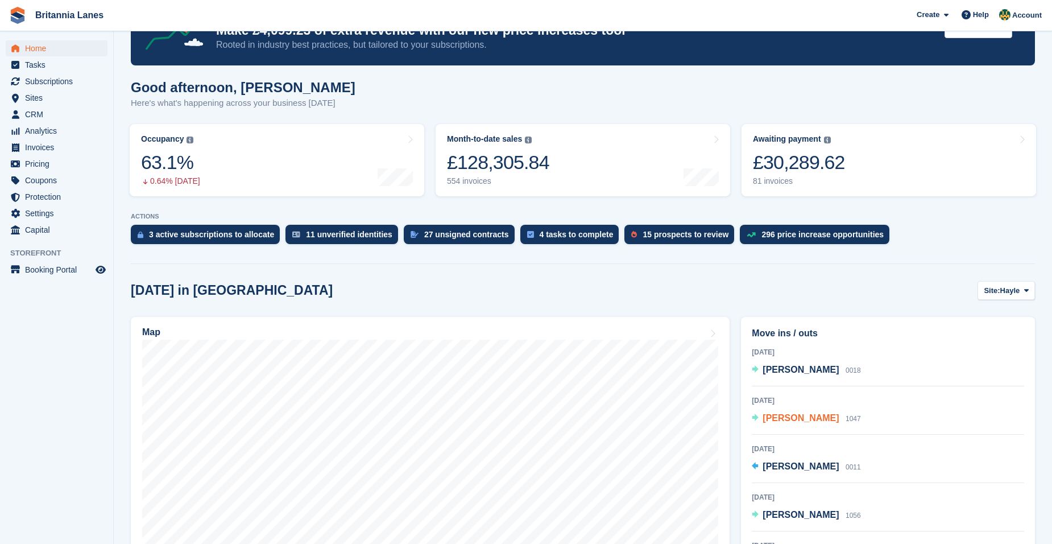
click at [798, 421] on span "[PERSON_NAME]" at bounding box center [800, 418] width 76 height 10
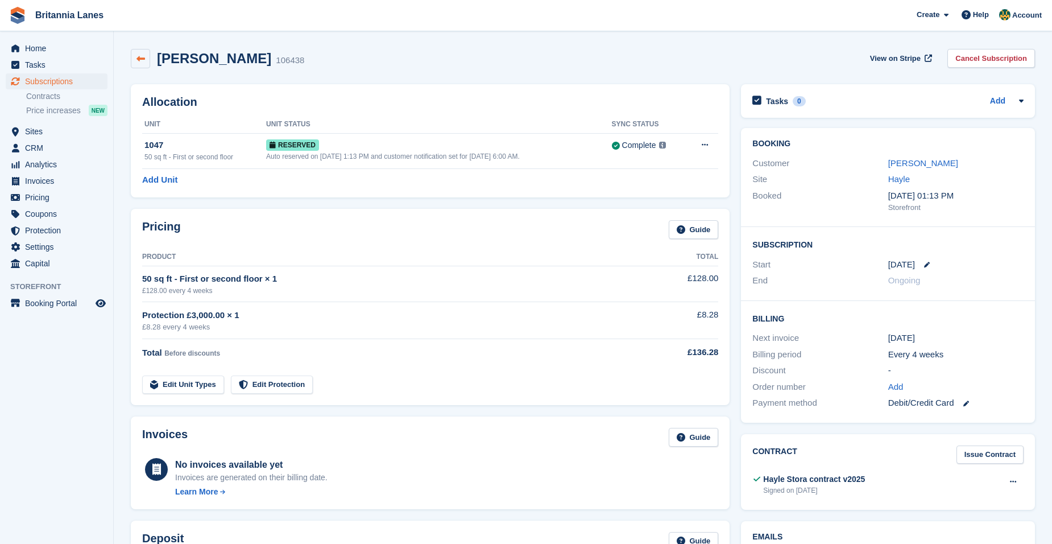
click at [137, 57] on icon at bounding box center [140, 59] width 9 height 9
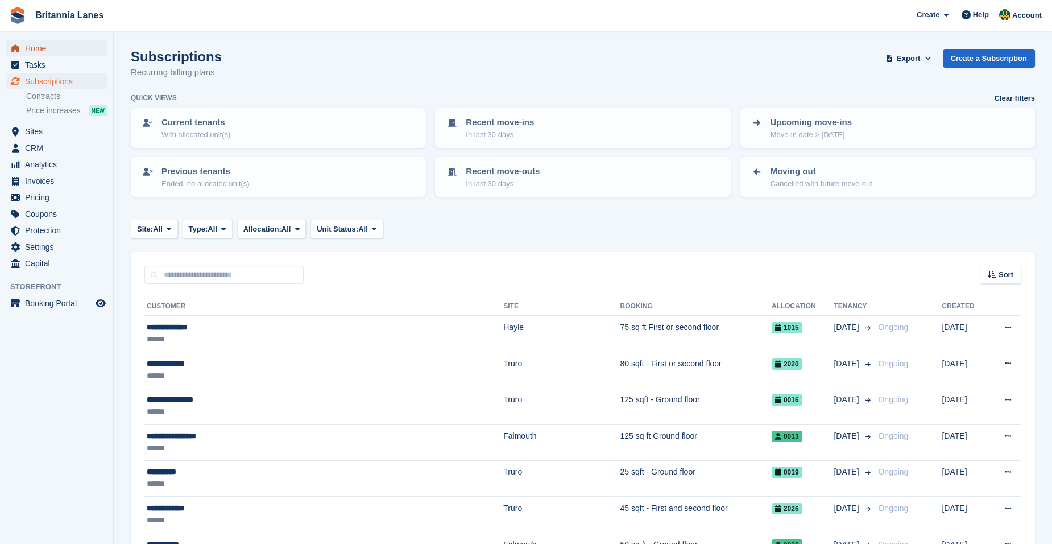
click at [70, 56] on span "Home" at bounding box center [59, 48] width 68 height 16
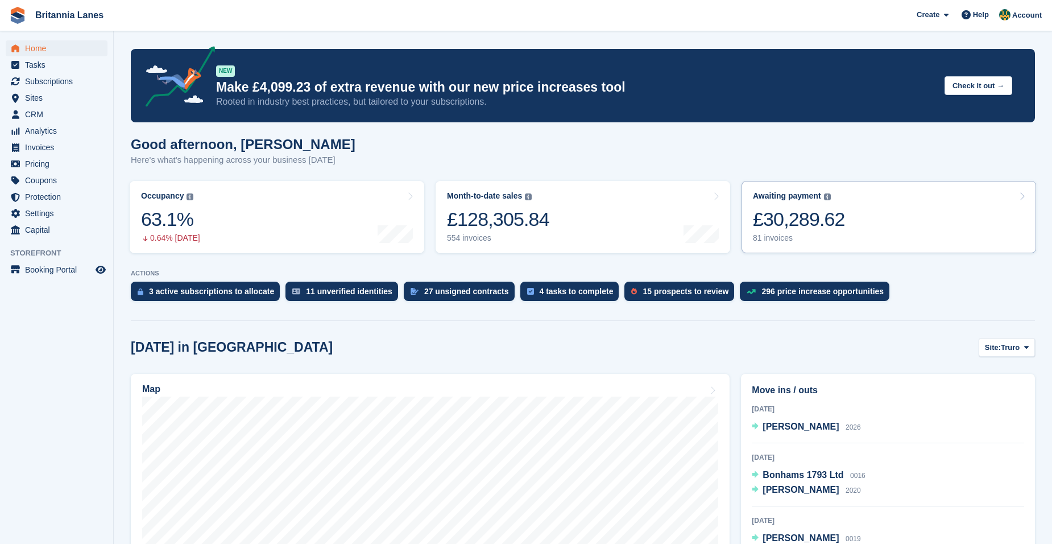
click at [811, 217] on div "£30,289.62" at bounding box center [799, 219] width 92 height 23
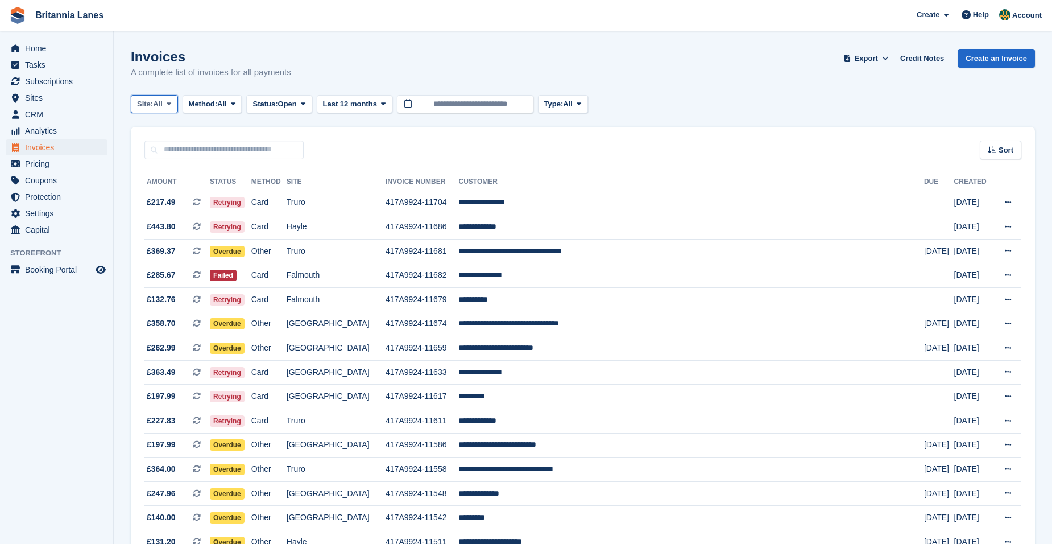
click at [167, 108] on span at bounding box center [168, 103] width 9 height 9
click at [179, 179] on link "Falmouth" at bounding box center [187, 171] width 102 height 20
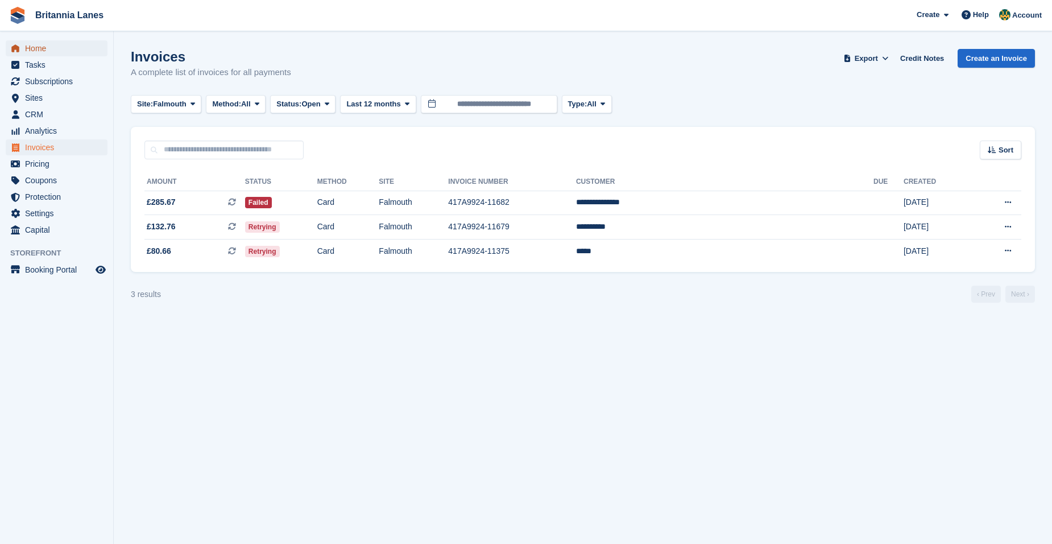
click at [69, 55] on span "Home" at bounding box center [59, 48] width 68 height 16
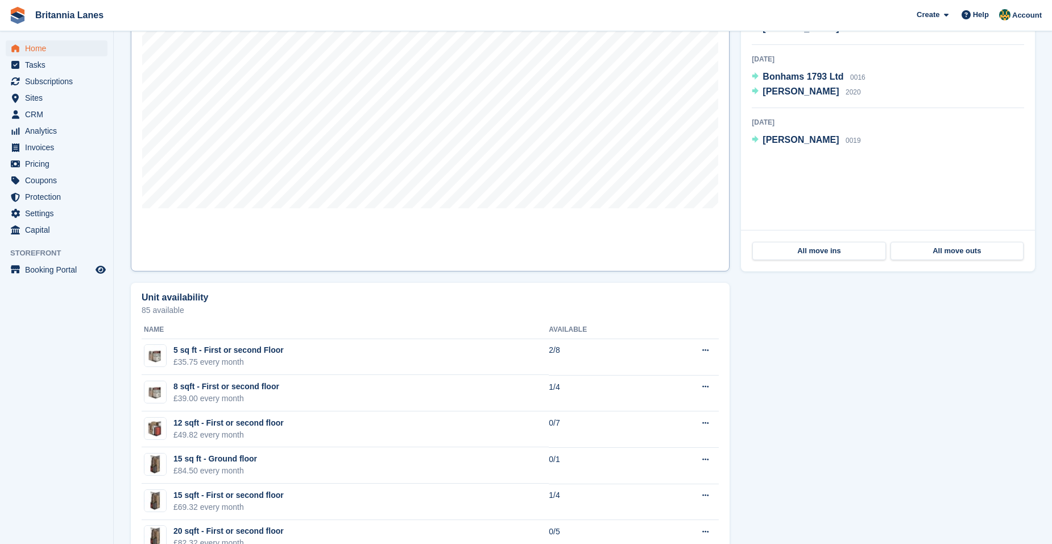
scroll to position [114, 0]
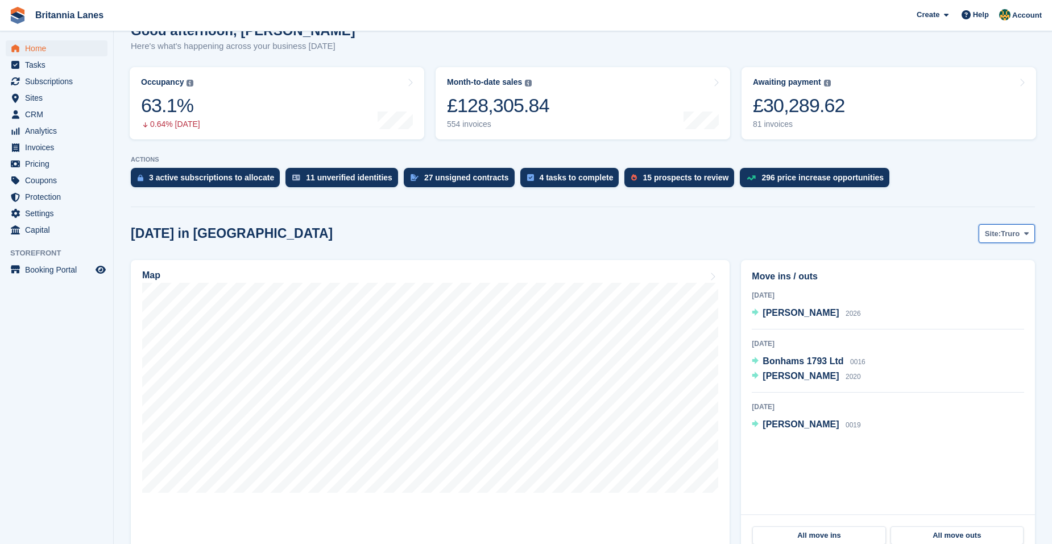
click at [993, 238] on span "Site:" at bounding box center [993, 233] width 16 height 11
click at [971, 285] on link "Falmouth" at bounding box center [978, 281] width 102 height 20
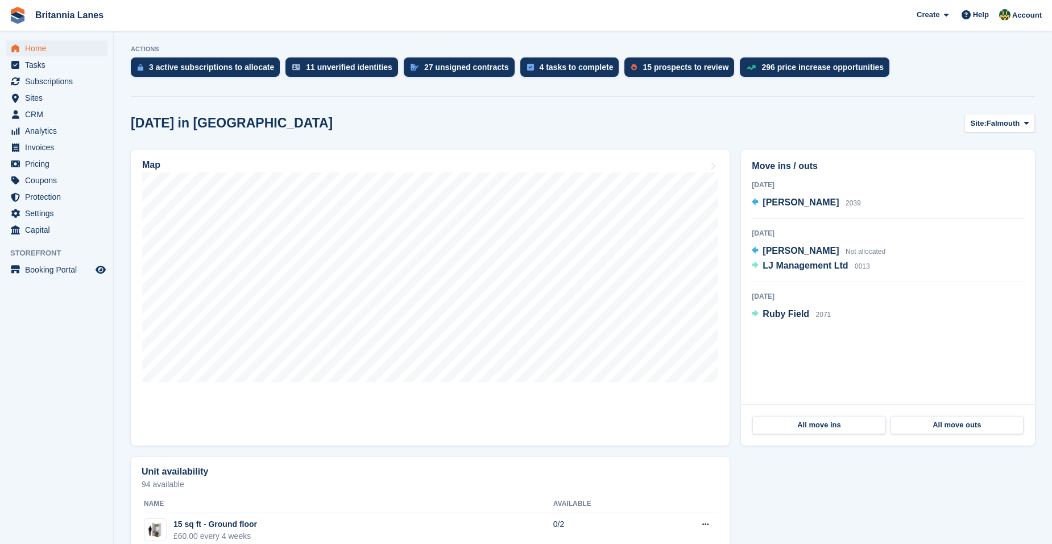
scroll to position [227, 0]
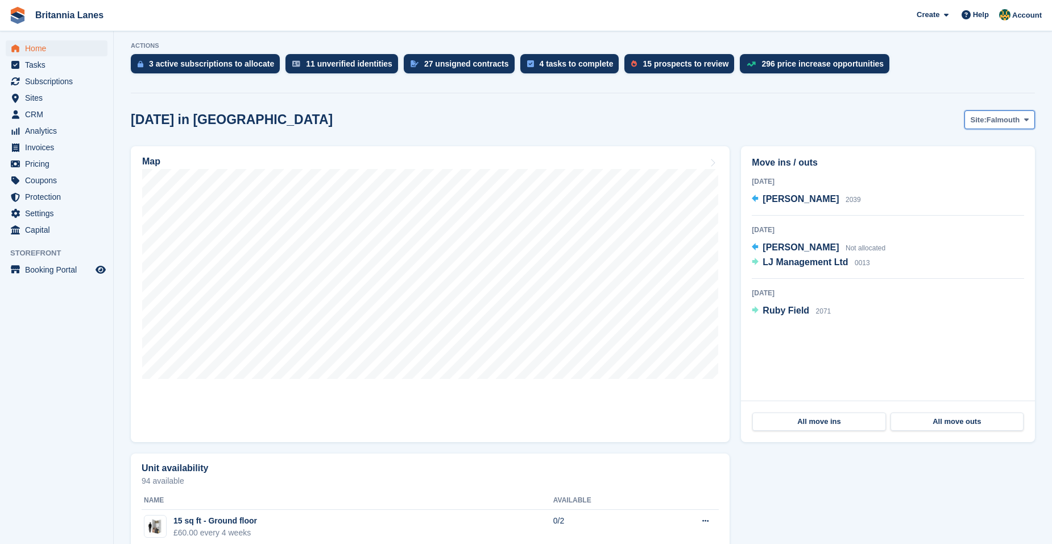
click at [982, 121] on span "Site:" at bounding box center [978, 119] width 16 height 11
click at [958, 200] on link "Hayle" at bounding box center [978, 208] width 102 height 20
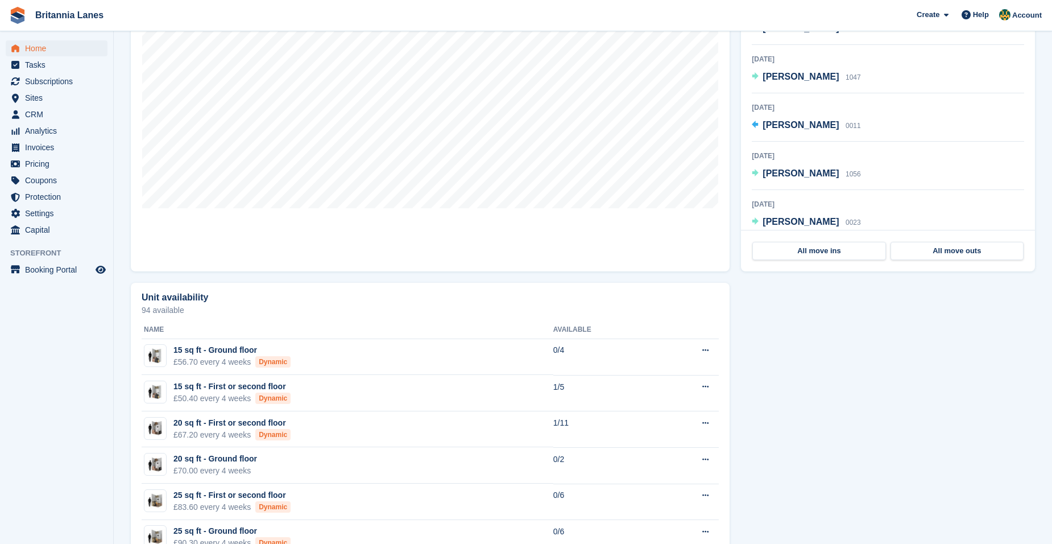
scroll to position [114, 0]
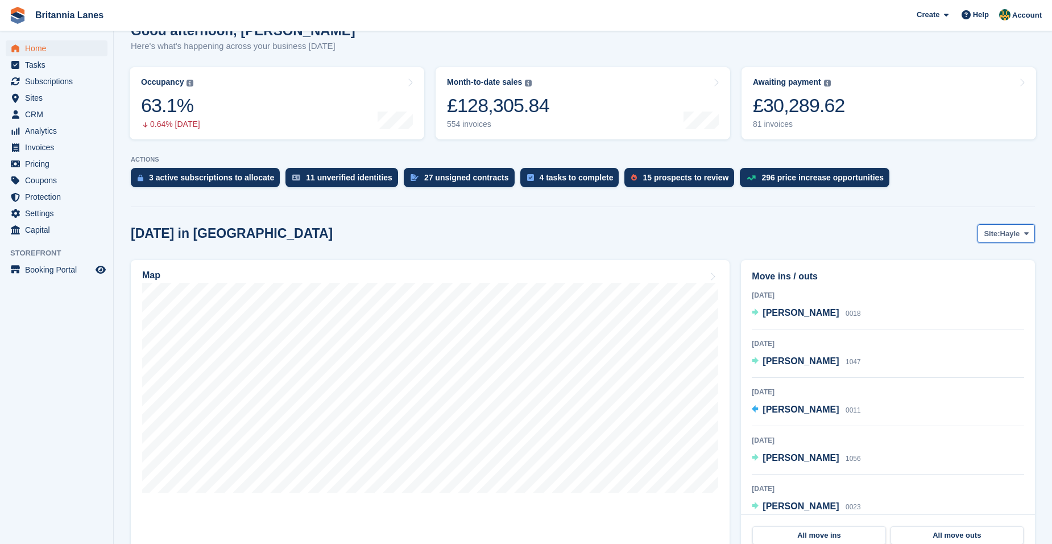
click at [1018, 229] on span "Hayle" at bounding box center [1010, 233] width 20 height 11
click at [944, 284] on link "Falmouth" at bounding box center [978, 281] width 102 height 20
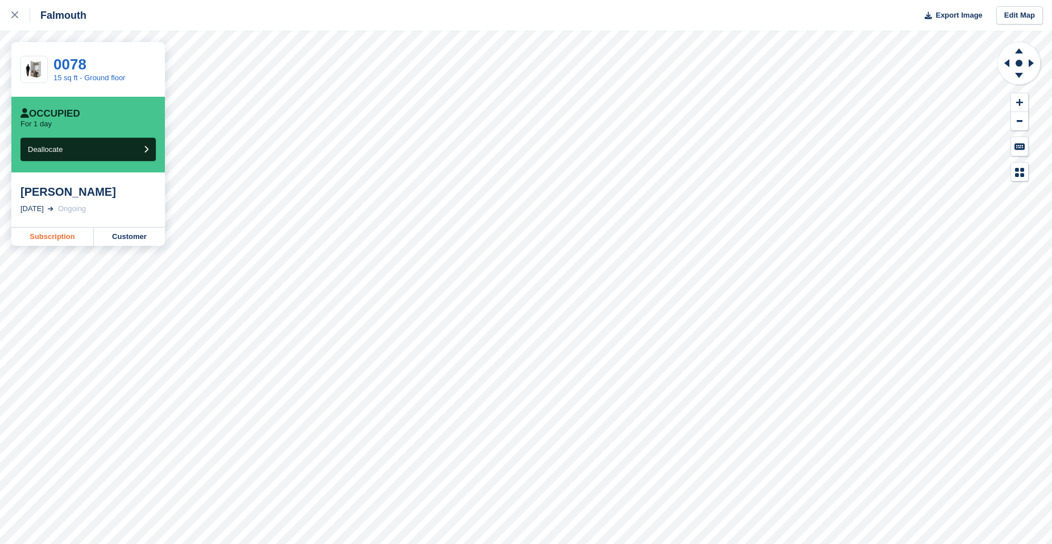
click at [61, 244] on link "Subscription" at bounding box center [52, 236] width 82 height 18
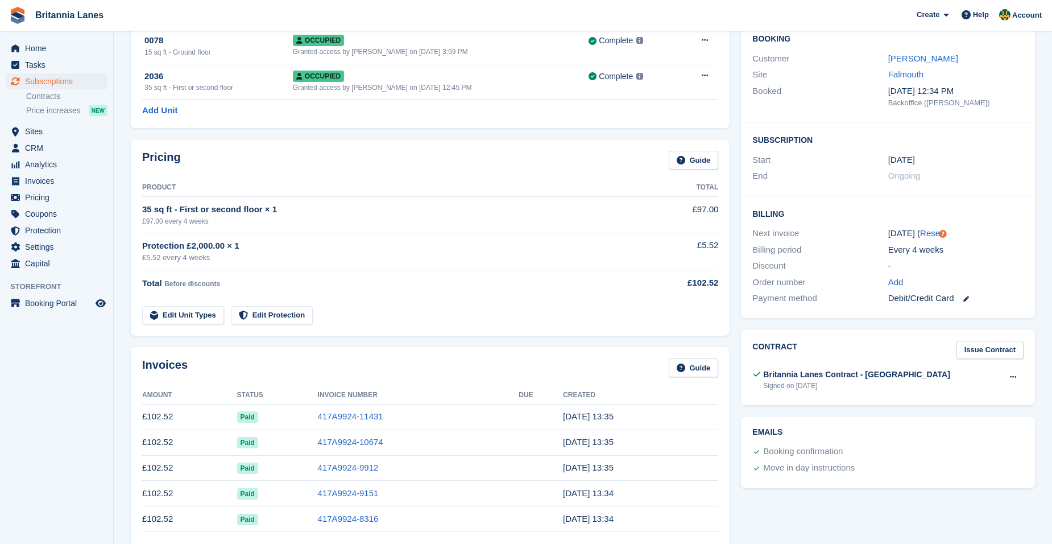
scroll to position [114, 0]
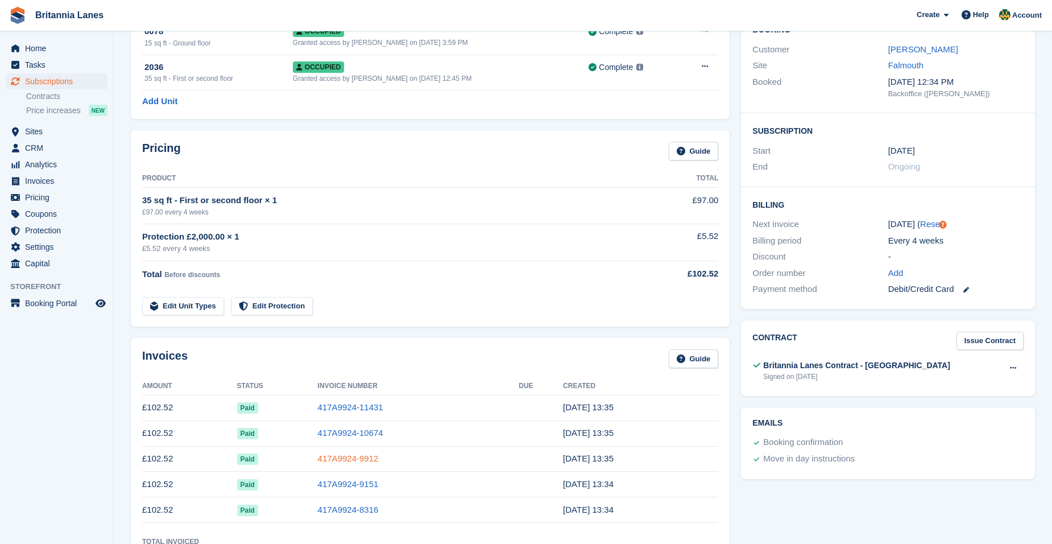
click at [350, 460] on link "417A9924-9912" at bounding box center [348, 458] width 61 height 10
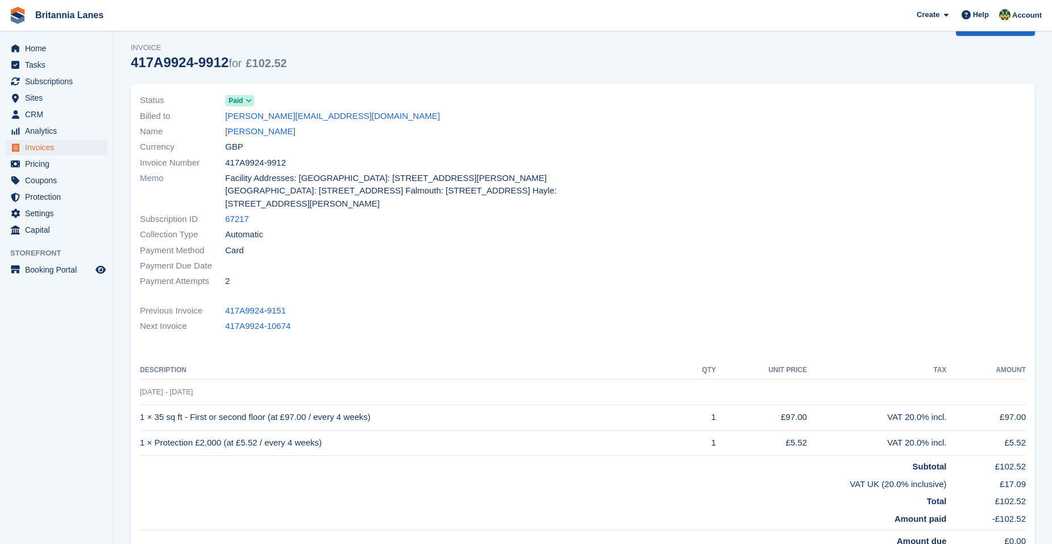
scroll to position [31, 0]
click at [237, 130] on link "[PERSON_NAME]" at bounding box center [260, 132] width 70 height 13
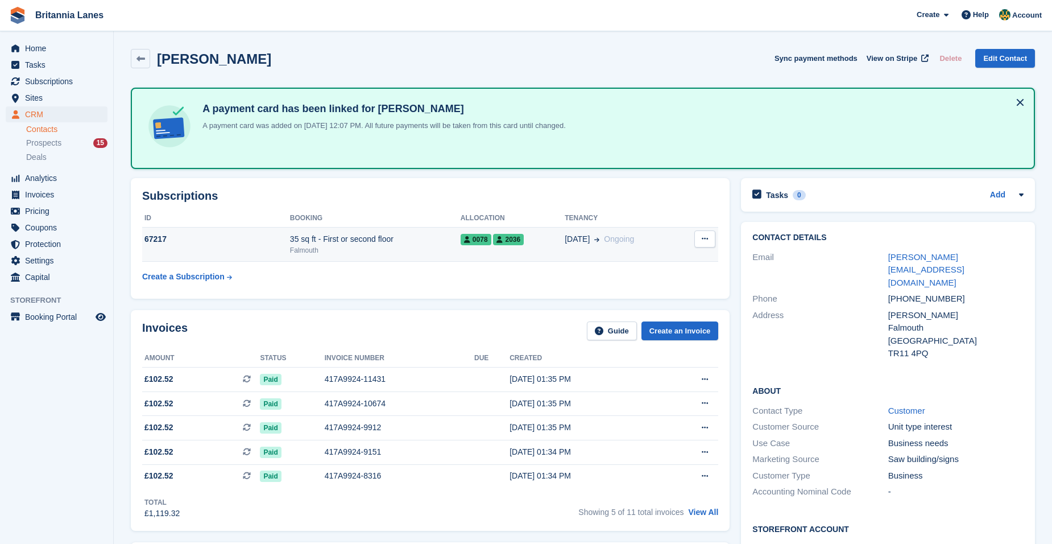
click at [478, 250] on td "0078 2036" at bounding box center [512, 244] width 104 height 35
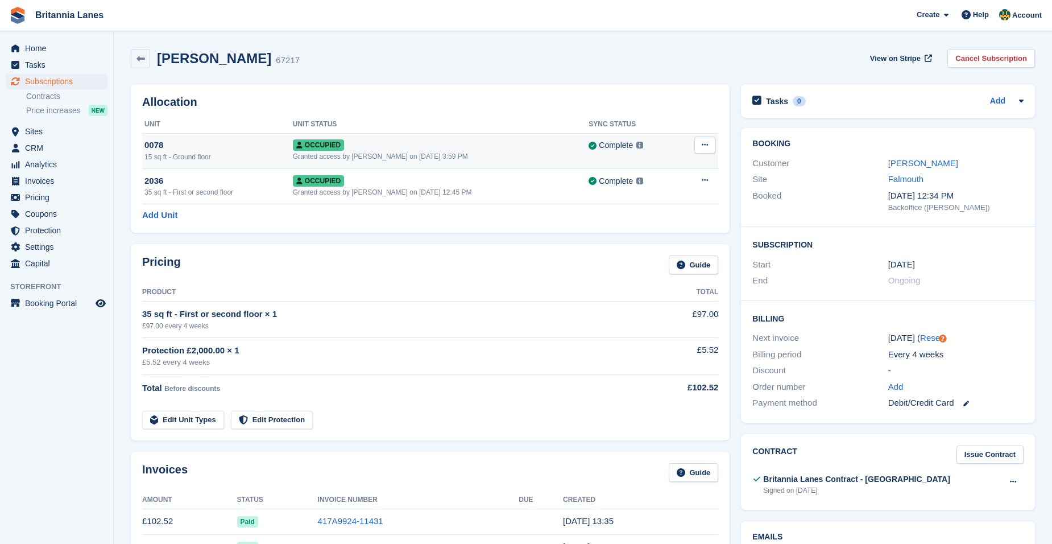
click at [264, 155] on div "15 sq ft - Ground floor" at bounding box center [218, 157] width 148 height 10
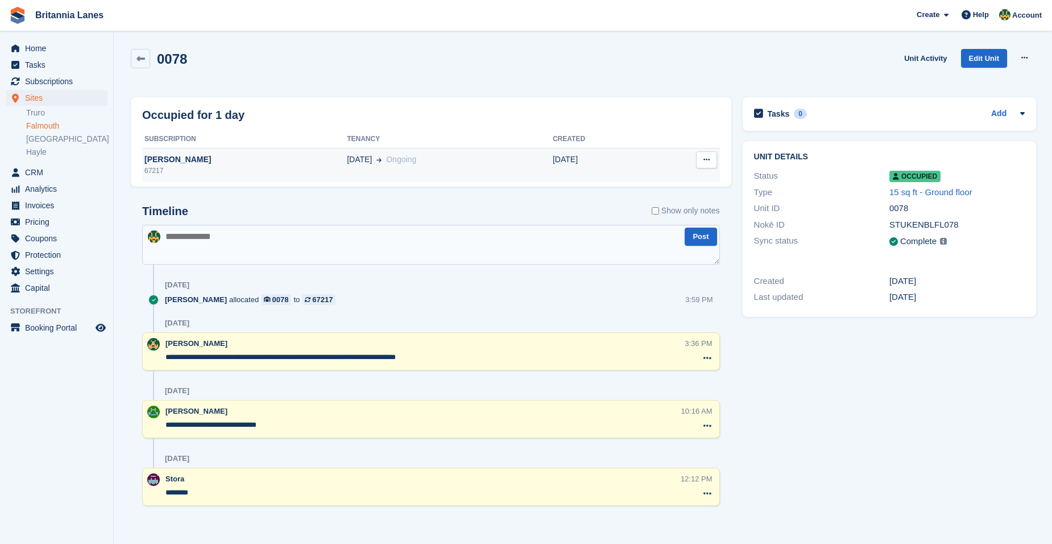
click at [186, 169] on div "67217" at bounding box center [244, 170] width 205 height 10
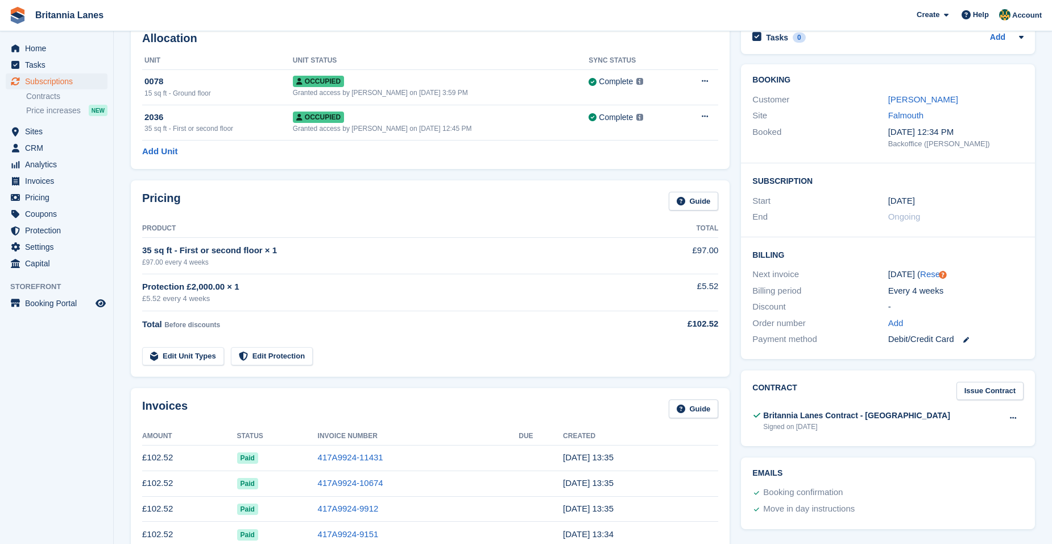
scroll to position [57, 0]
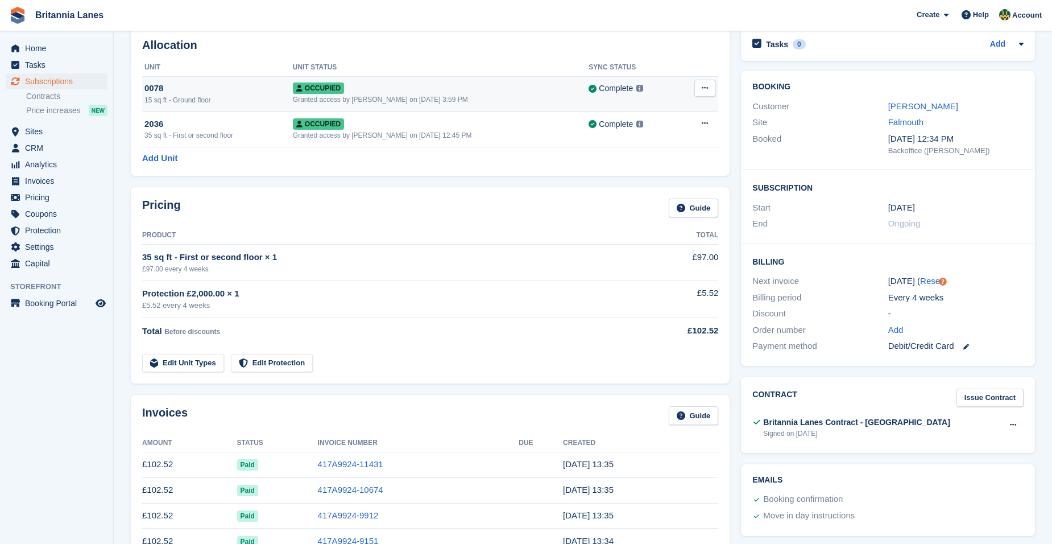
click at [230, 110] on td "0078 15 sq ft - Ground floor" at bounding box center [217, 93] width 151 height 35
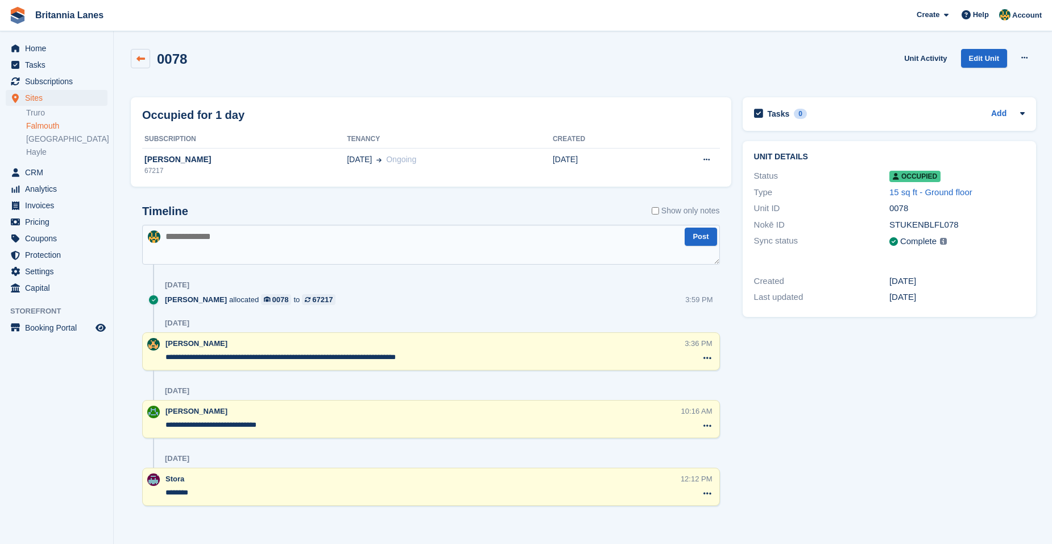
click at [144, 57] on icon at bounding box center [140, 59] width 9 height 9
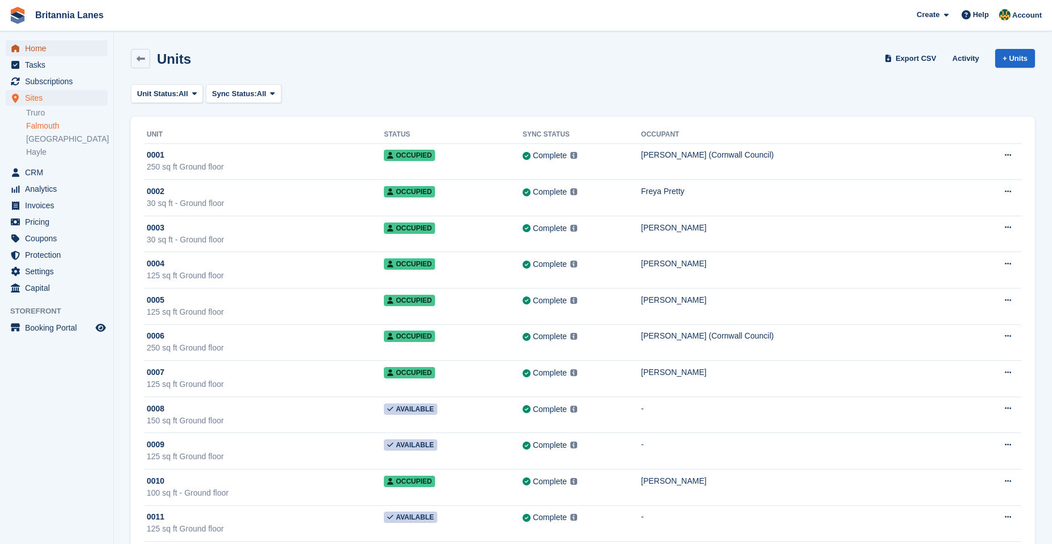
click at [53, 51] on span "Home" at bounding box center [59, 48] width 68 height 16
